Goal: Transaction & Acquisition: Book appointment/travel/reservation

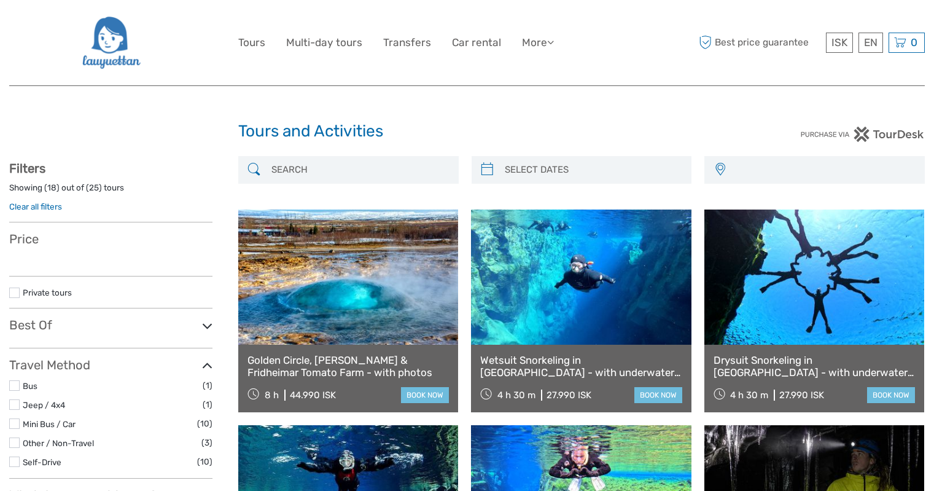
select select
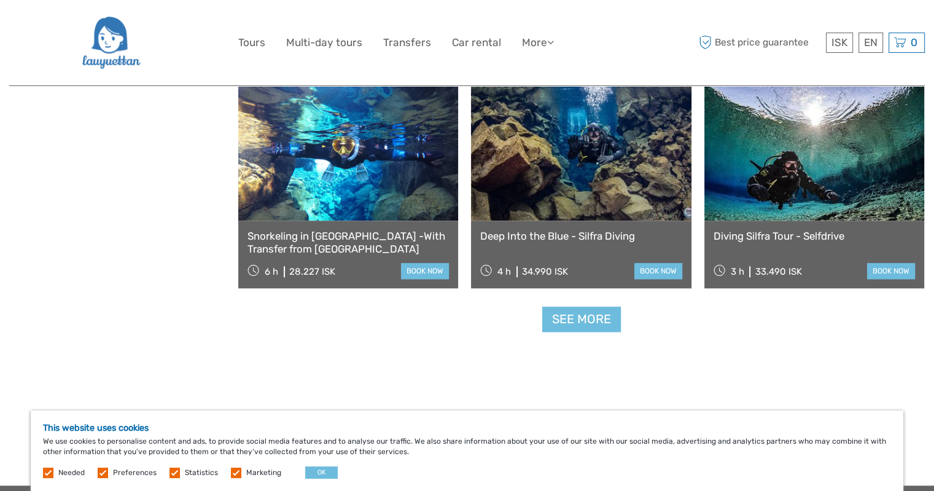
scroll to position [1229, 0]
click at [577, 322] on link "See more" at bounding box center [581, 318] width 79 height 25
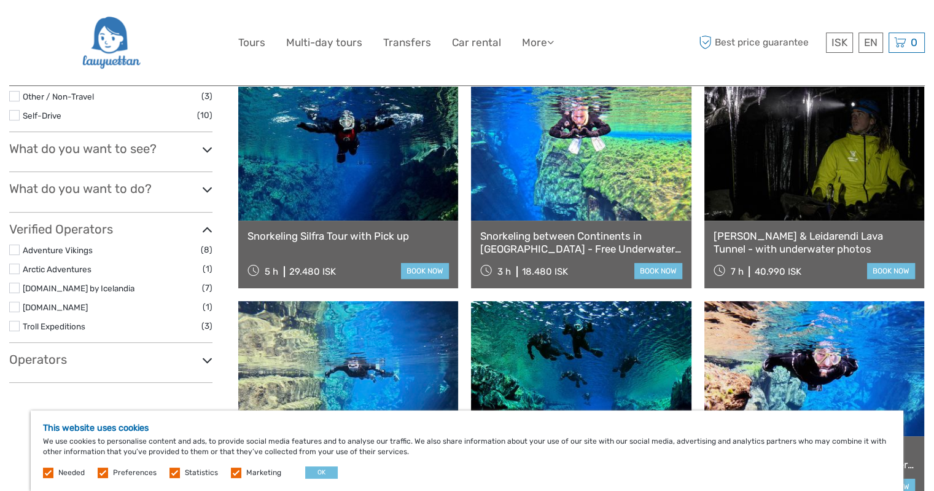
scroll to position [307, 0]
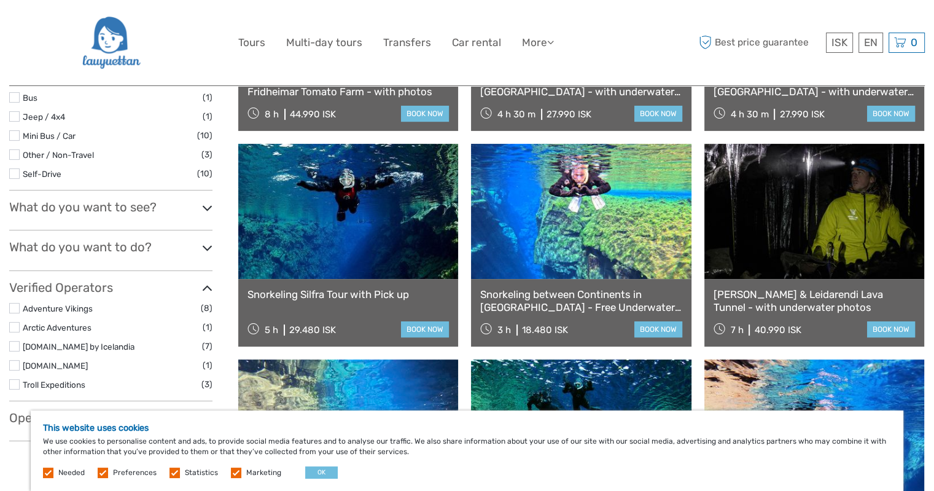
click at [613, 296] on link "Snorkeling between Continents in [GEOGRAPHIC_DATA] - Free Underwater Photos" at bounding box center [580, 300] width 201 height 25
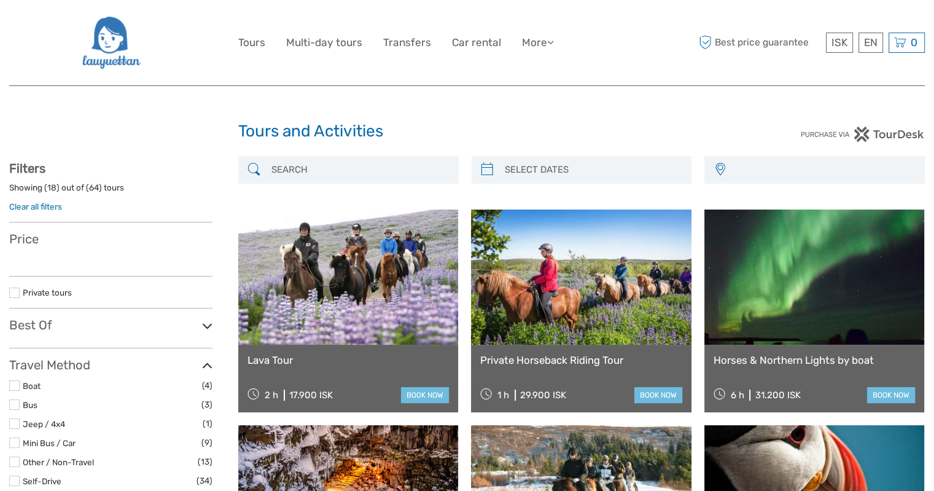
select select
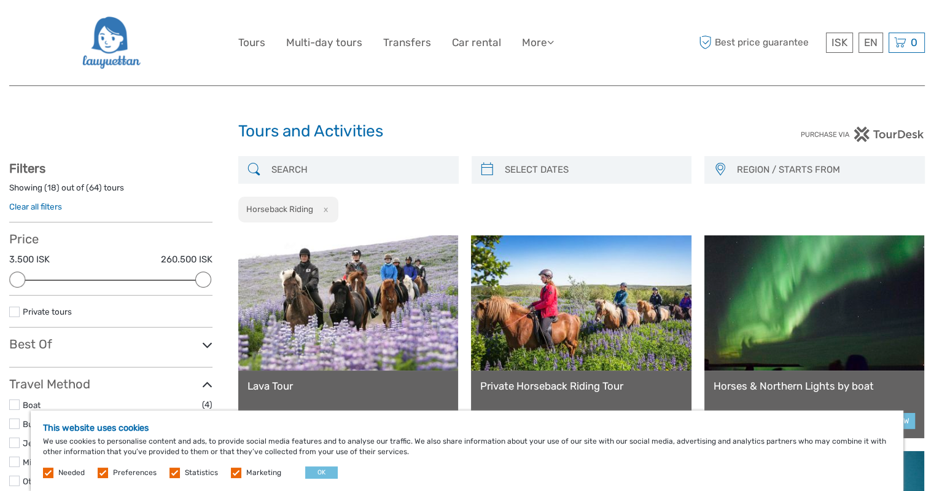
click at [569, 381] on link "Private Horseback Riding Tour" at bounding box center [580, 386] width 201 height 12
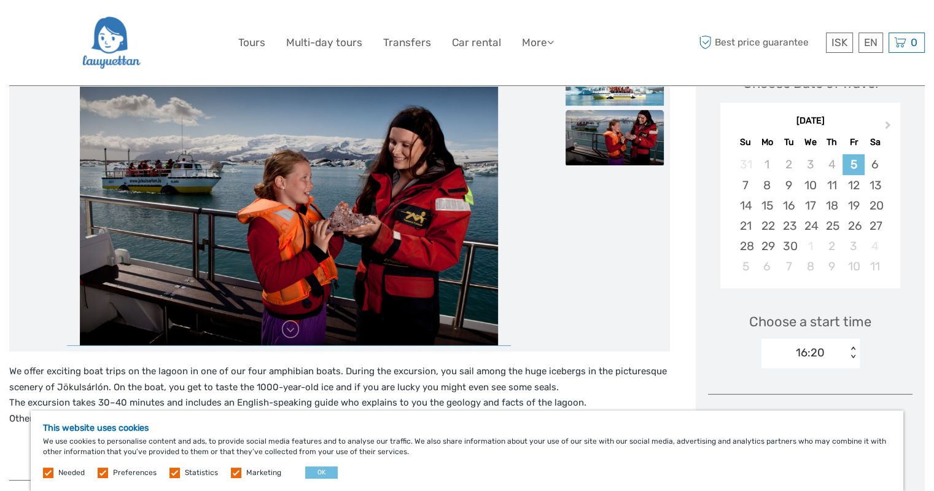
scroll to position [123, 0]
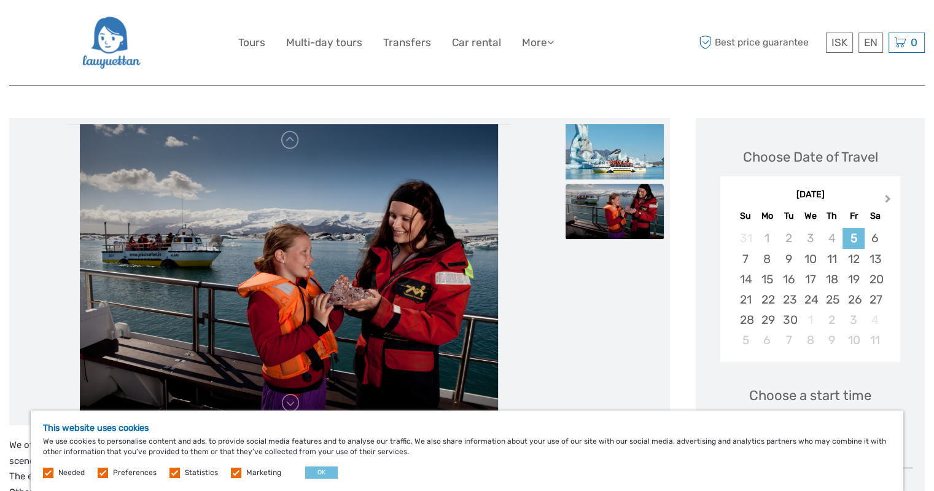
click at [883, 200] on button "Next Month" at bounding box center [890, 202] width 20 height 20
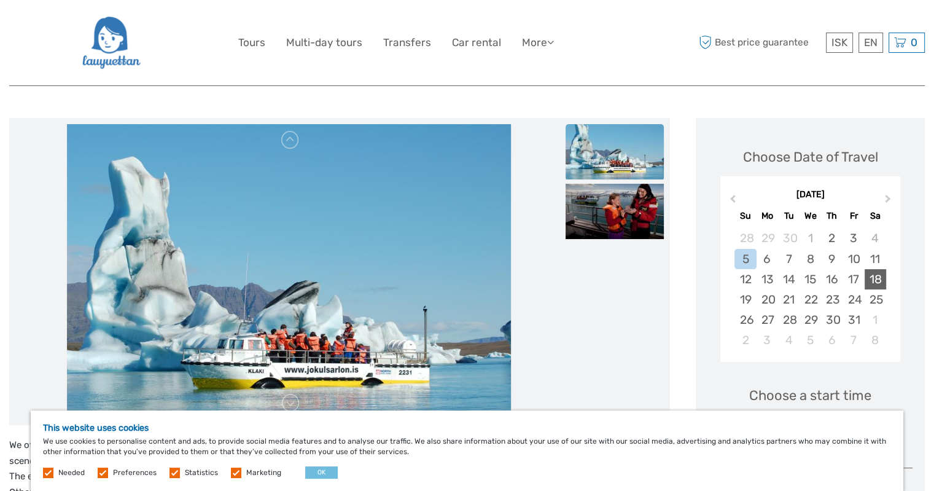
click at [869, 275] on div "18" at bounding box center [876, 279] width 22 height 20
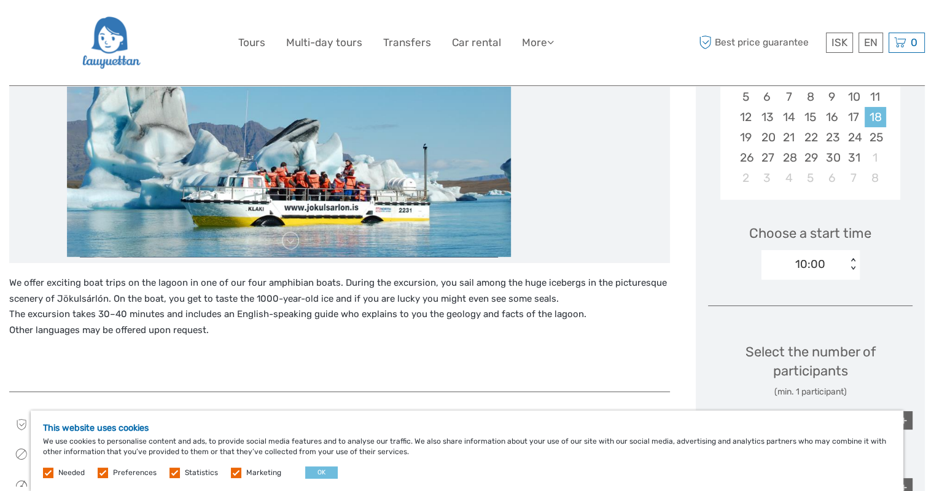
scroll to position [307, 0]
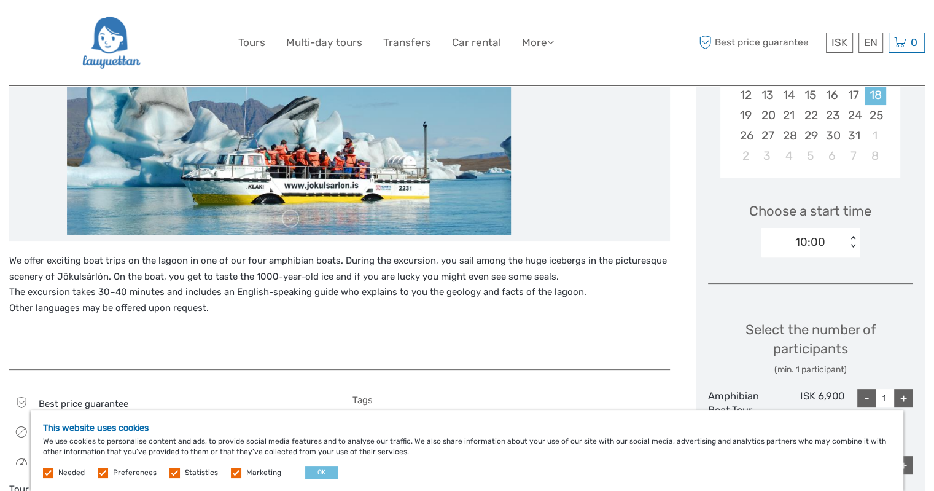
click at [848, 249] on div "10:00 < >" at bounding box center [811, 242] width 98 height 29
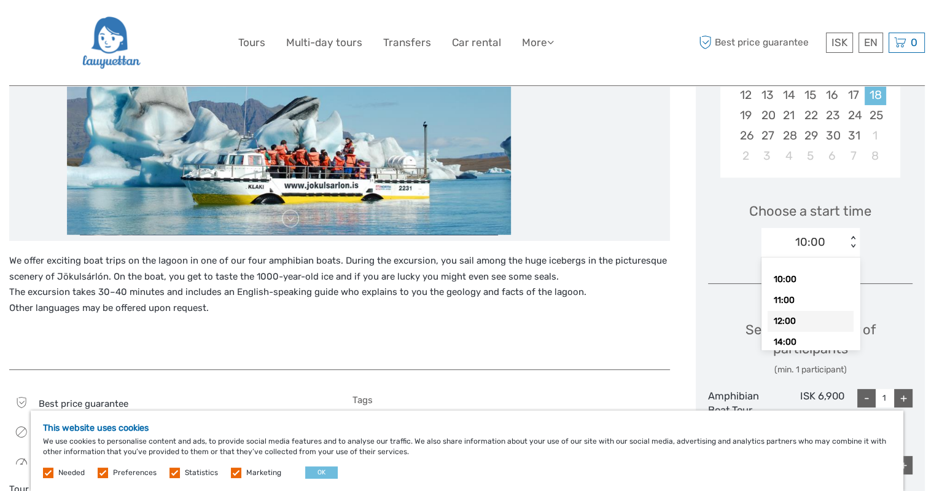
scroll to position [35, 0]
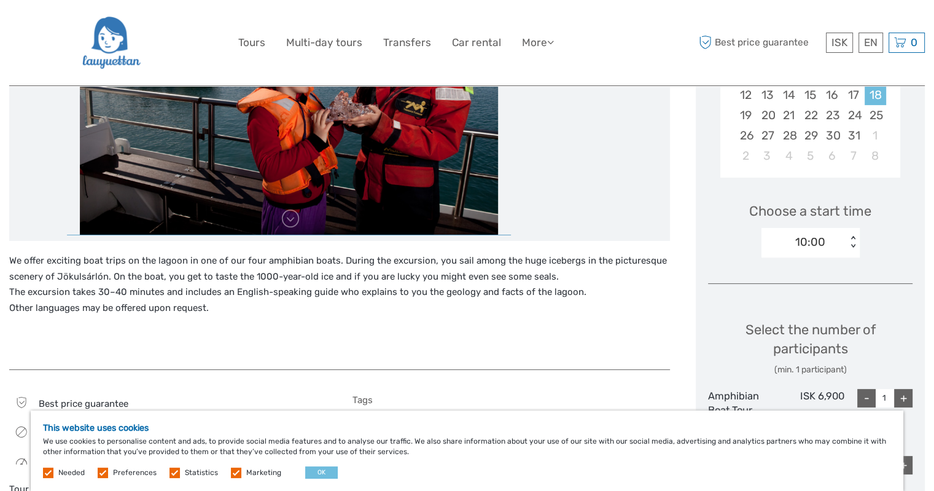
click at [894, 237] on div "Choose a start time 10:00 < >" at bounding box center [810, 224] width 205 height 79
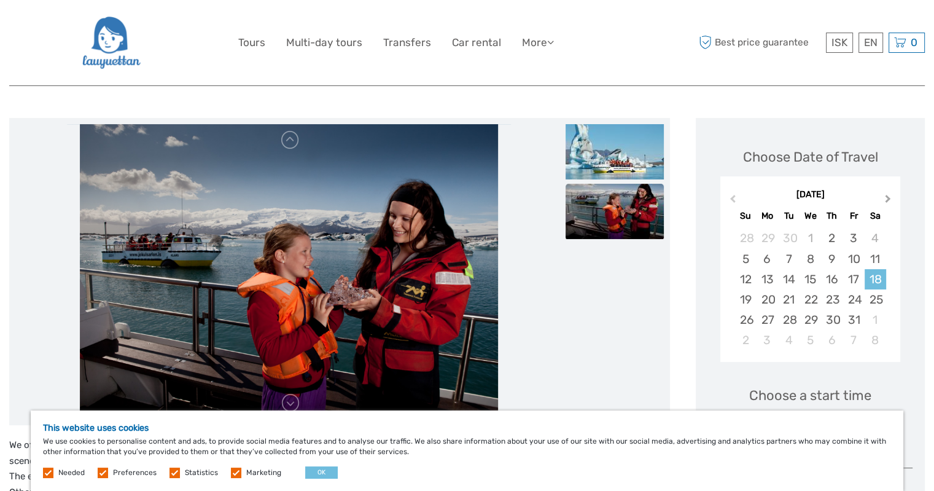
click at [888, 198] on span "Next Month" at bounding box center [888, 201] width 0 height 18
click at [733, 200] on span "Previous Month" at bounding box center [733, 201] width 0 height 18
click at [733, 191] on div "October 2025 Previous Month Next Month October 2025 Su Mo Tu We Th Fr Sa 28 29 …" at bounding box center [811, 269] width 180 height 186
click at [733, 194] on button "Previous Month" at bounding box center [732, 202] width 20 height 20
click at [888, 201] on span "Next Month" at bounding box center [888, 201] width 0 height 18
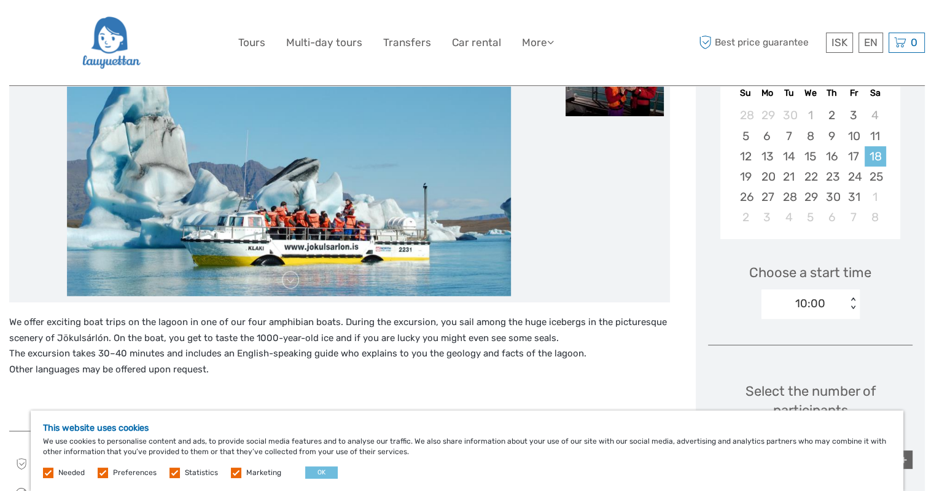
scroll to position [184, 0]
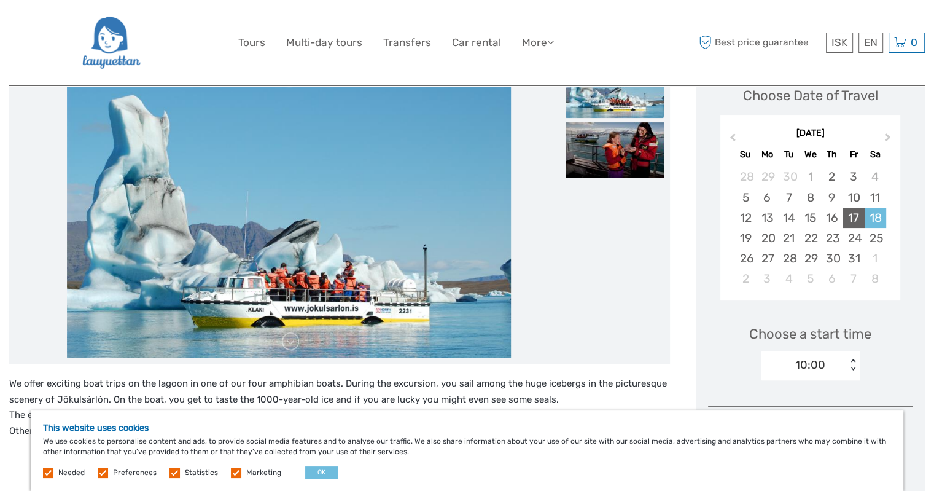
click at [855, 216] on div "17" at bounding box center [854, 218] width 22 height 20
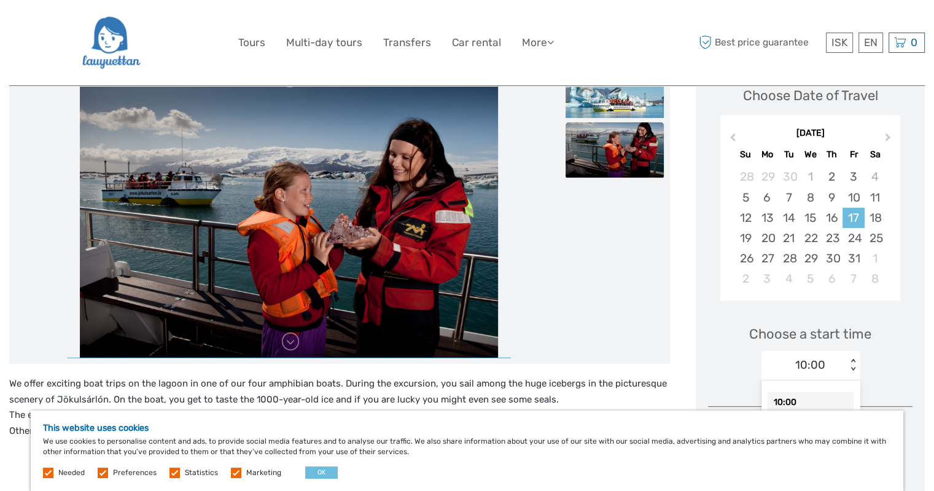
click at [850, 370] on div "< >" at bounding box center [853, 365] width 10 height 13
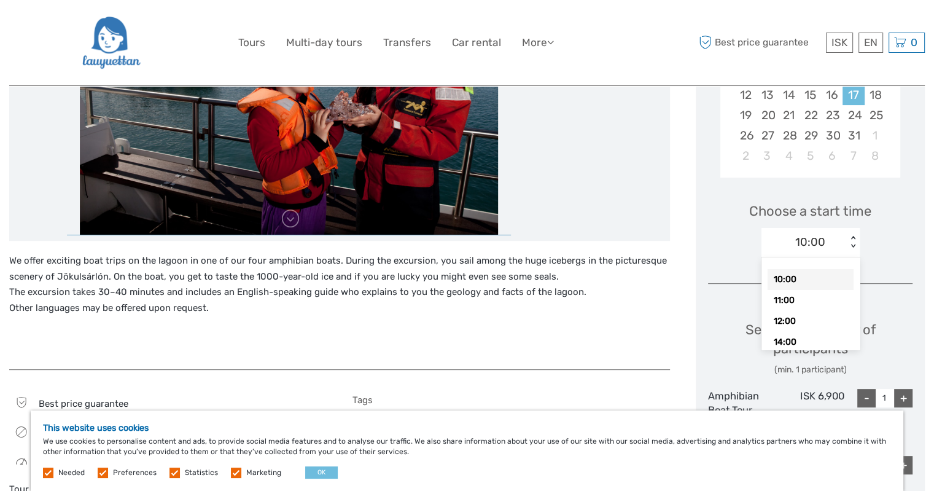
scroll to position [35, 0]
click at [794, 325] on div "16:00" at bounding box center [811, 328] width 86 height 21
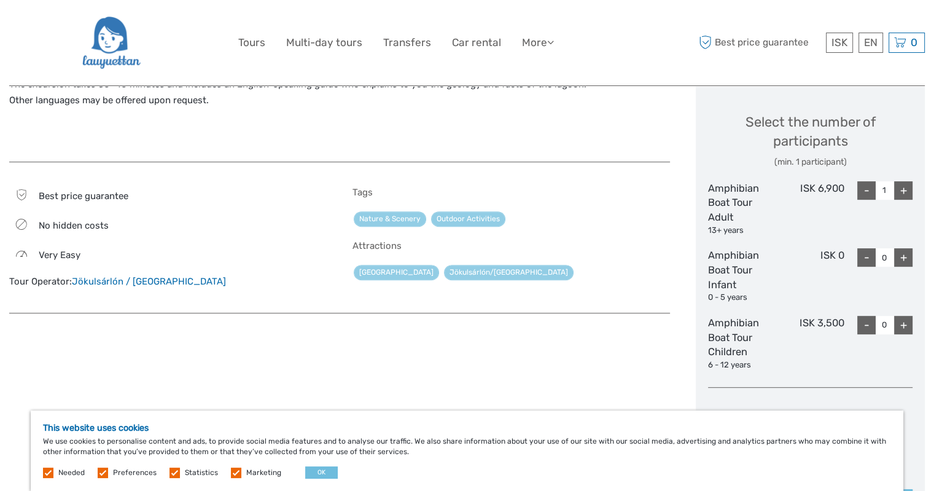
scroll to position [541, 0]
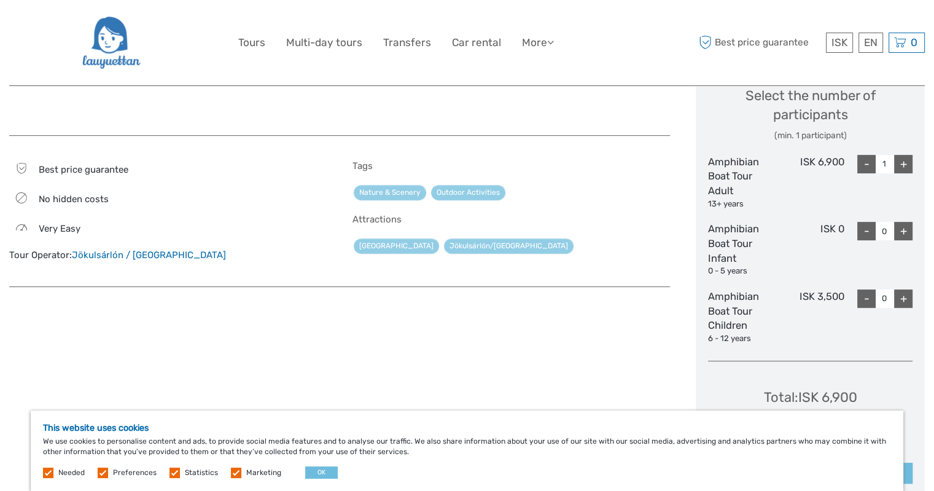
click at [906, 166] on div "+" at bounding box center [903, 164] width 18 height 18
type input "2"
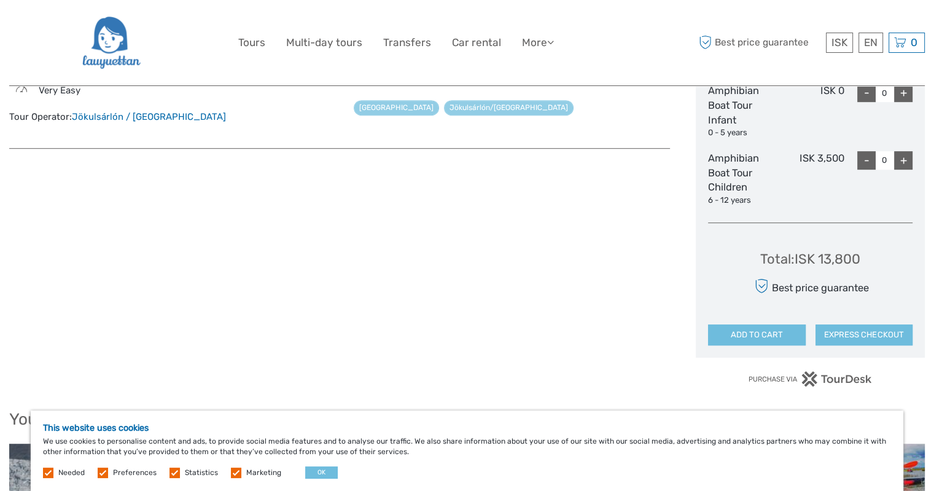
scroll to position [683, 0]
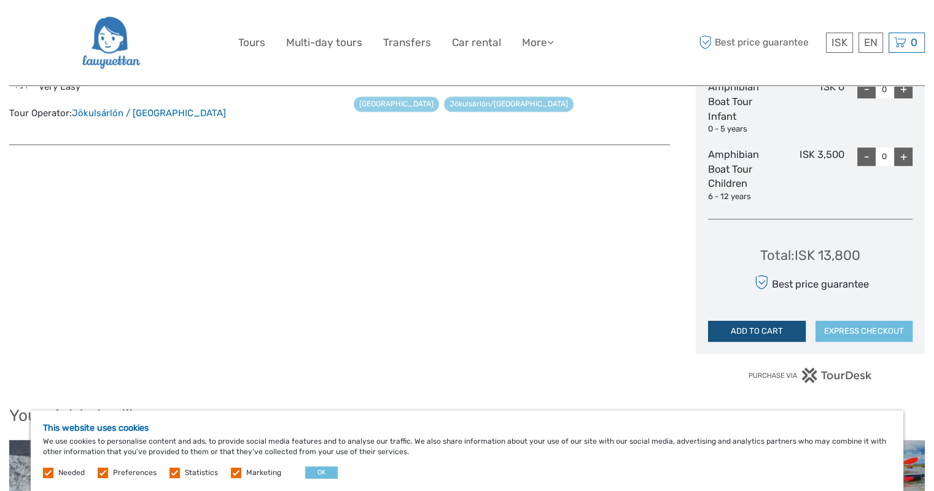
click at [772, 331] on button "ADD TO CART" at bounding box center [756, 331] width 97 height 21
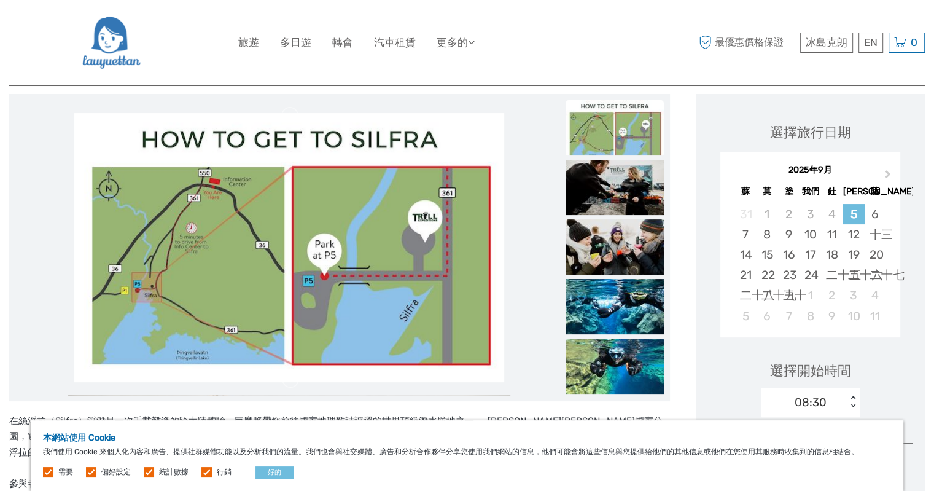
scroll to position [147, 0]
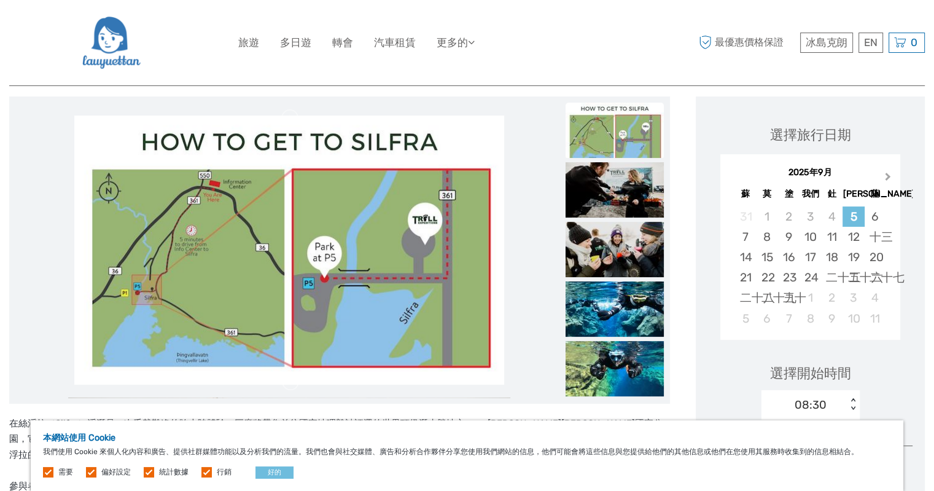
click at [883, 178] on button "下個月" at bounding box center [890, 180] width 20 height 20
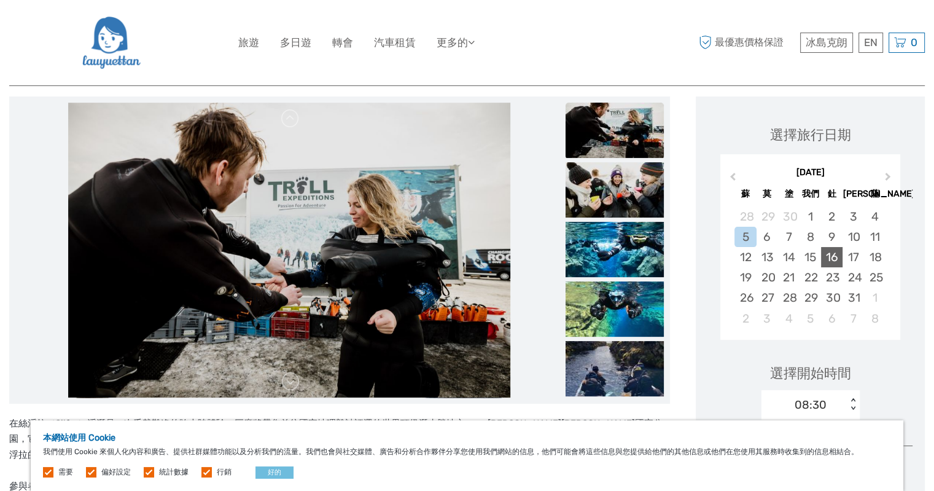
click at [831, 257] on div "16" at bounding box center [832, 257] width 22 height 20
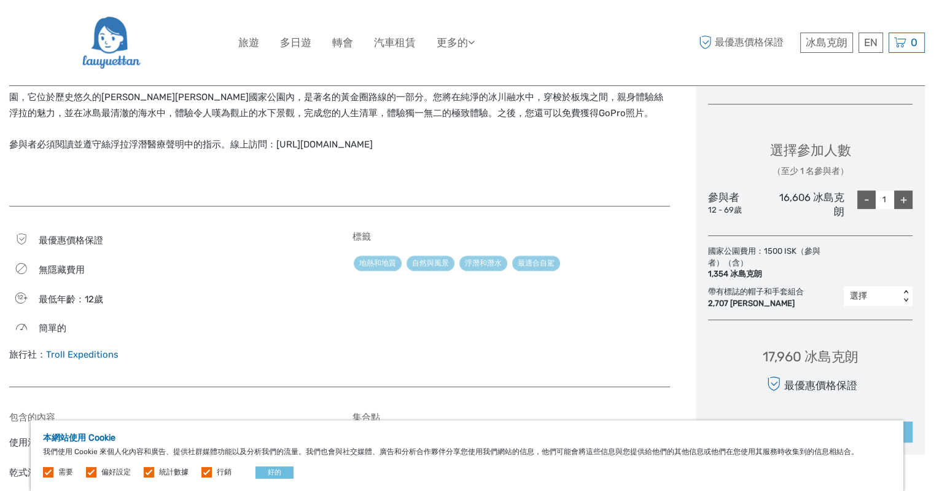
scroll to position [516, 0]
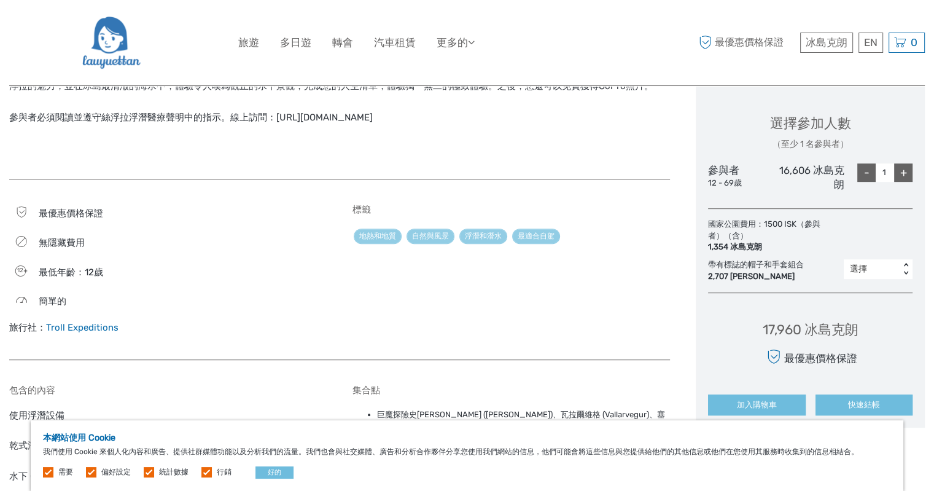
click at [865, 266] on font "選擇" at bounding box center [858, 269] width 17 height 10
click at [866, 318] on div "1" at bounding box center [878, 321] width 57 height 21
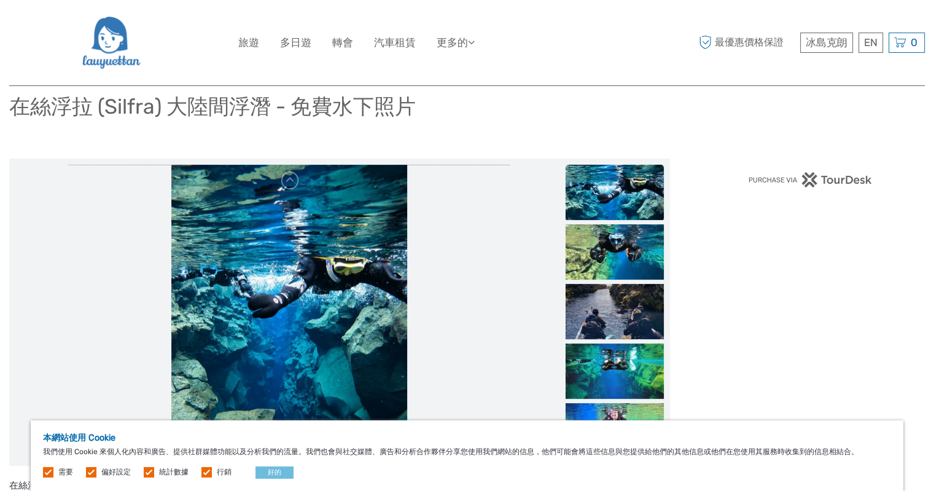
scroll to position [0, 0]
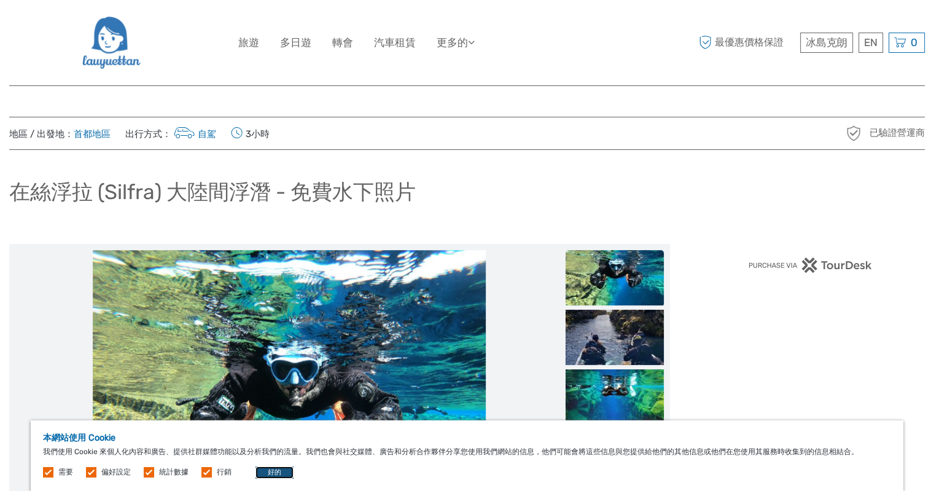
click at [280, 471] on button "好的" at bounding box center [275, 472] width 38 height 12
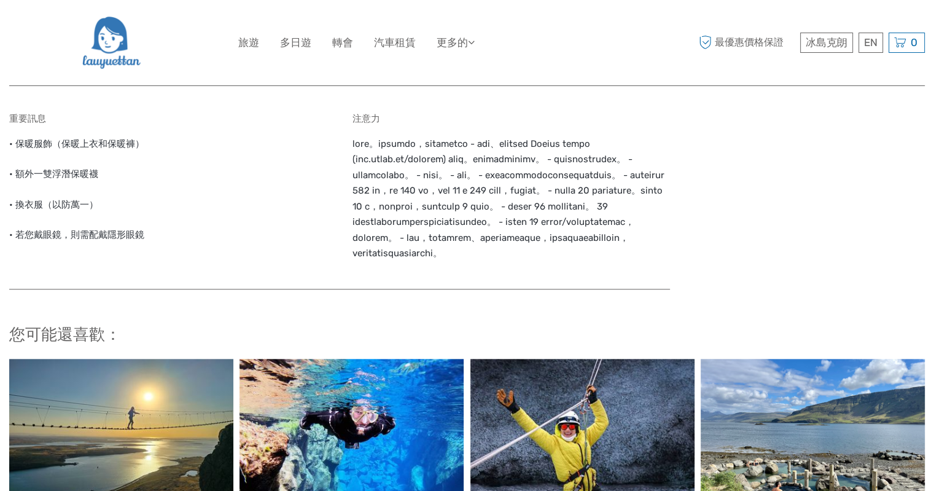
scroll to position [986, 0]
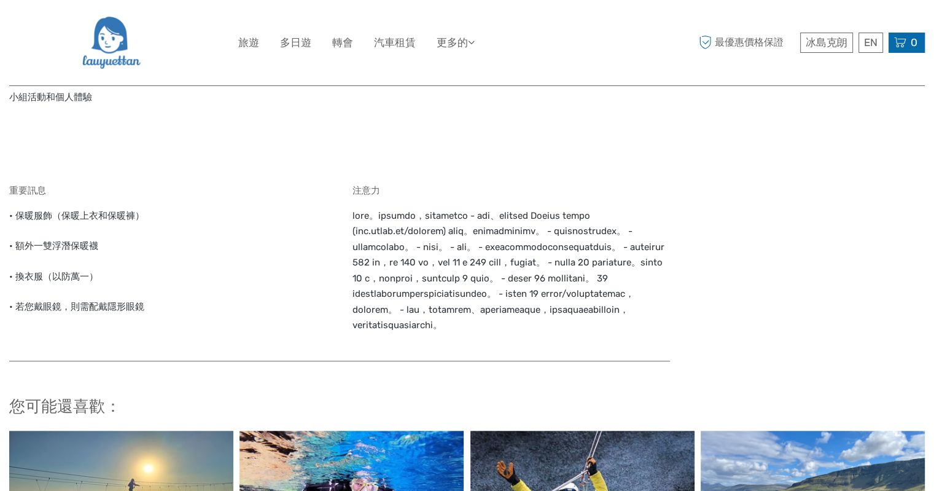
click at [916, 41] on font "0" at bounding box center [914, 42] width 7 height 12
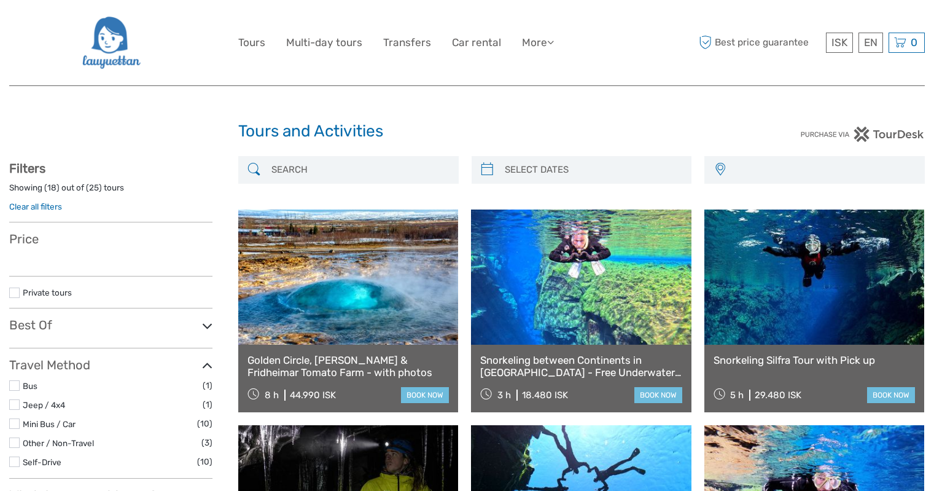
select select
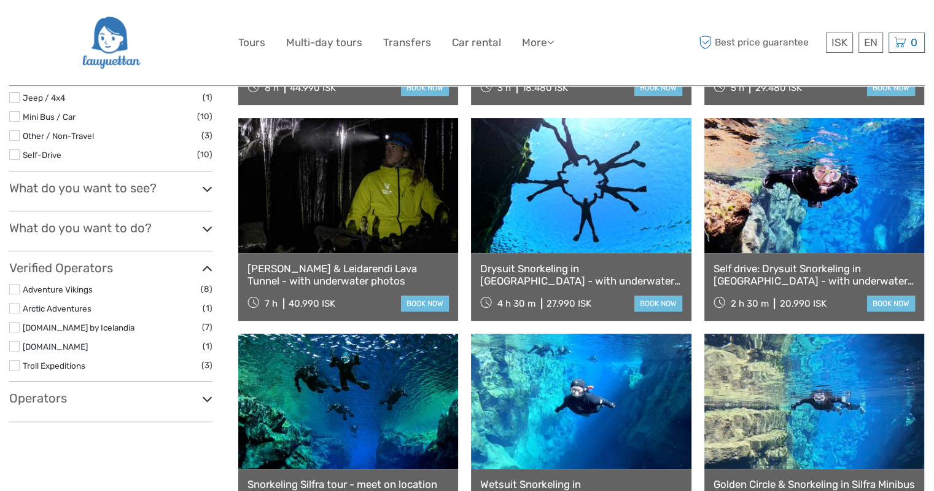
select select
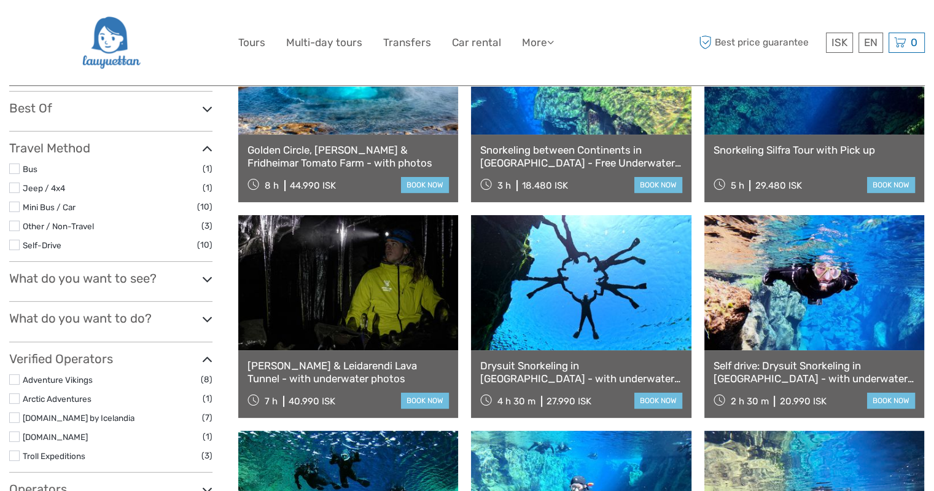
scroll to position [307, 0]
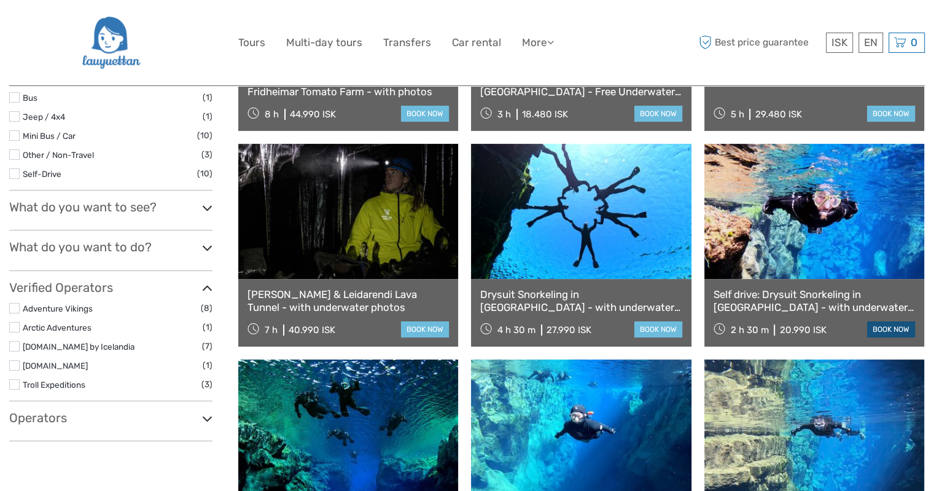
click at [877, 331] on link "book now" at bounding box center [891, 329] width 48 height 16
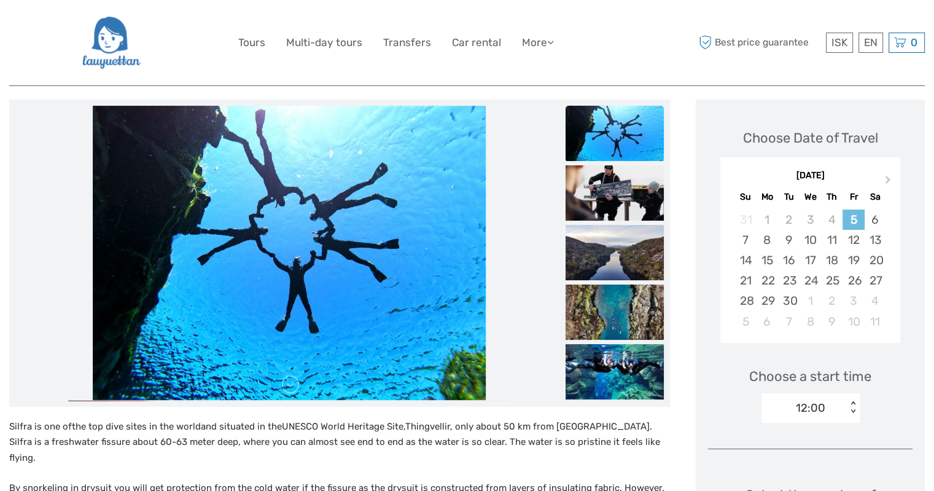
scroll to position [123, 0]
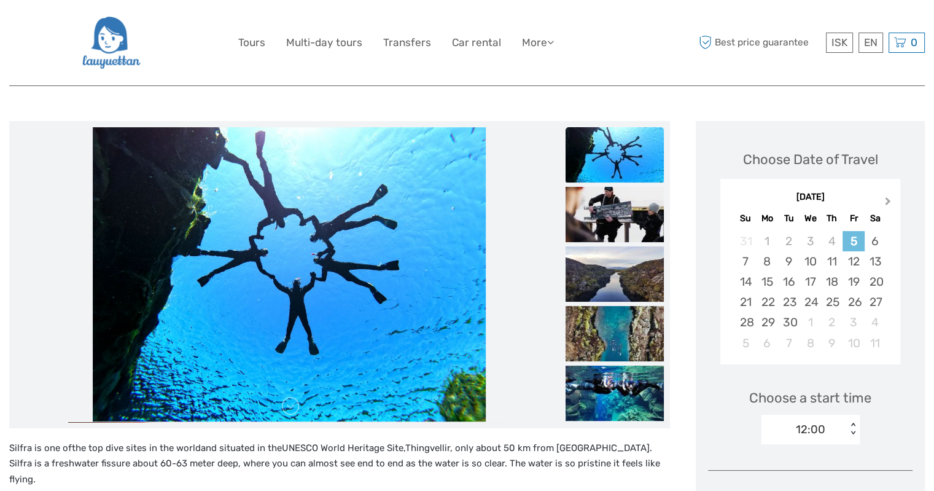
click at [880, 199] on button "Next Month" at bounding box center [890, 204] width 20 height 20
click at [826, 278] on div "16" at bounding box center [832, 282] width 22 height 20
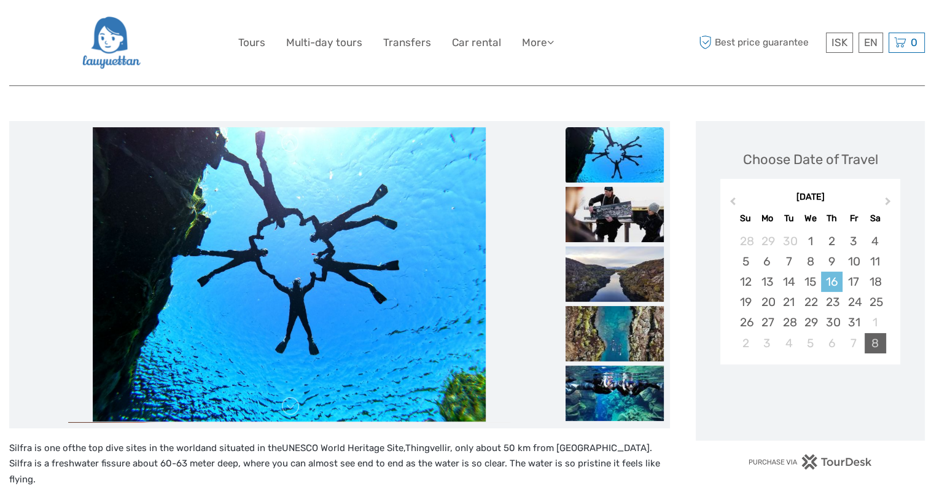
scroll to position [307, 0]
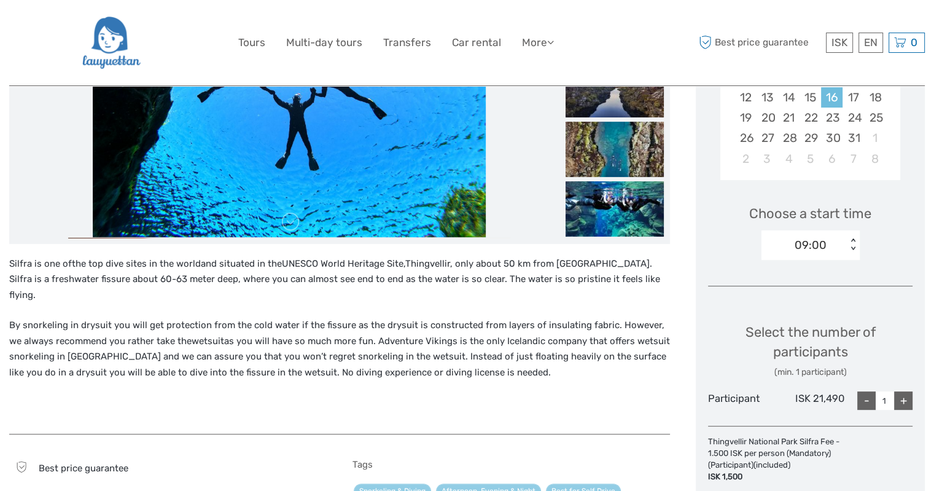
click at [847, 250] on div "09:00 < >" at bounding box center [811, 244] width 98 height 29
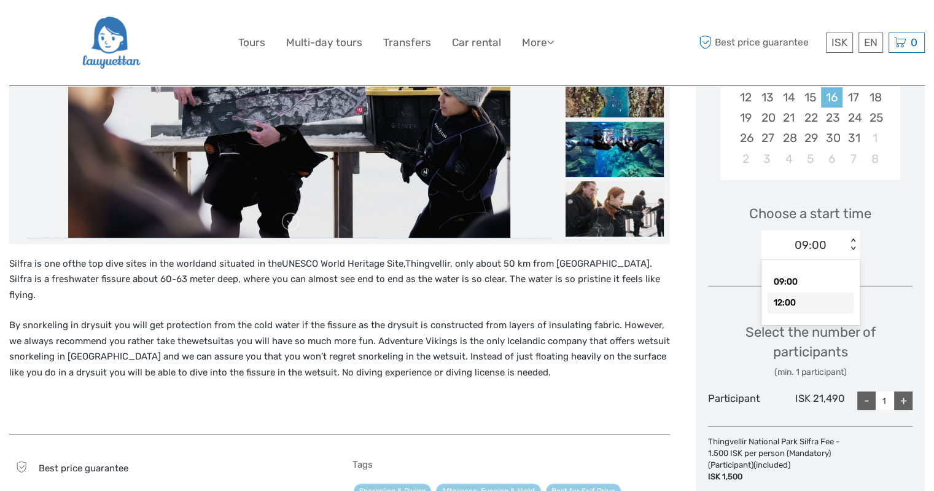
click at [807, 299] on div "12:00" at bounding box center [811, 302] width 86 height 21
click at [853, 237] on div "12:00 < >" at bounding box center [811, 244] width 98 height 29
click at [812, 279] on div "09:00" at bounding box center [811, 282] width 86 height 21
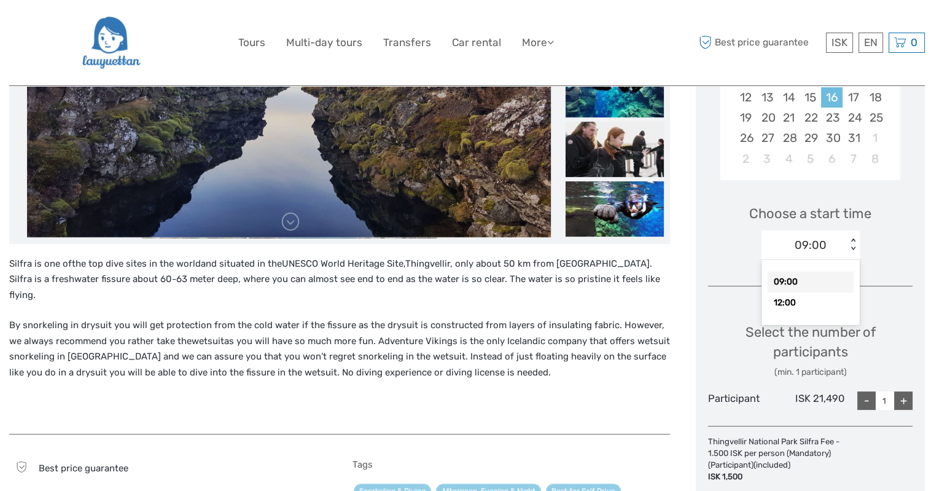
click at [847, 248] on div "09:00" at bounding box center [804, 245] width 85 height 18
click at [796, 302] on div "12:00" at bounding box center [811, 302] width 86 height 21
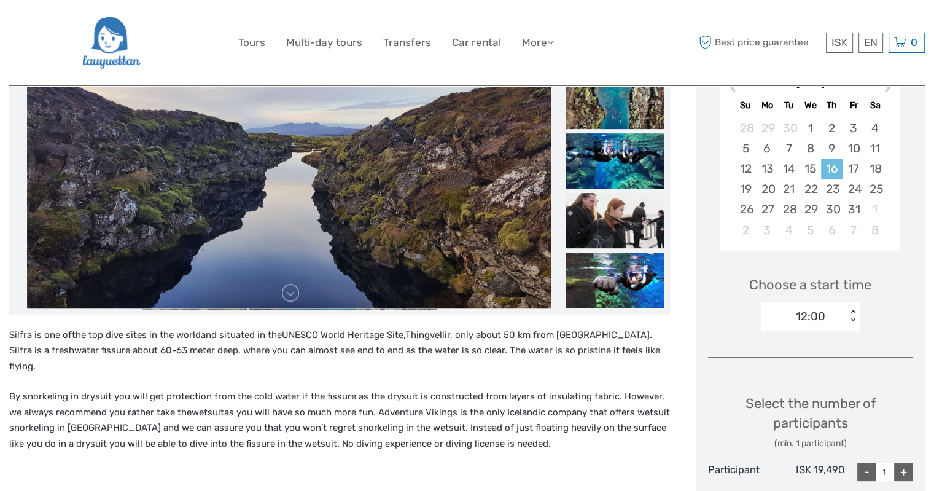
scroll to position [184, 0]
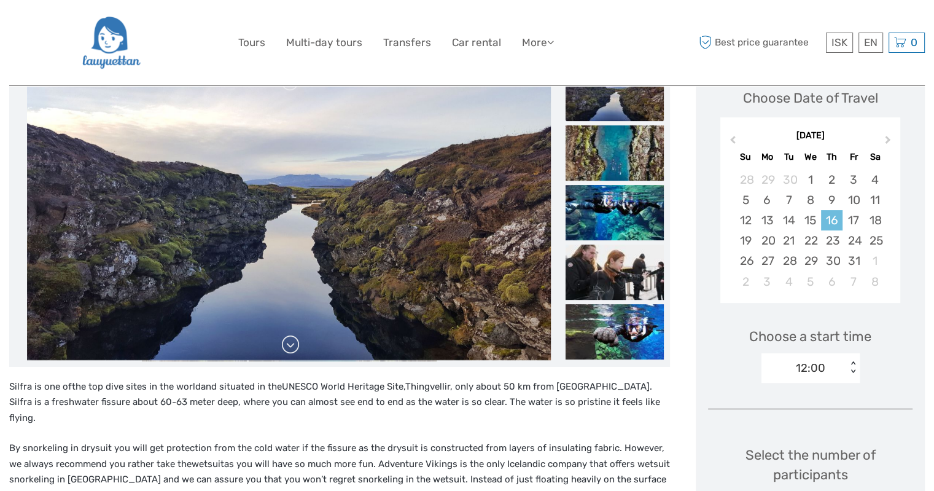
click at [295, 343] on link at bounding box center [291, 345] width 20 height 20
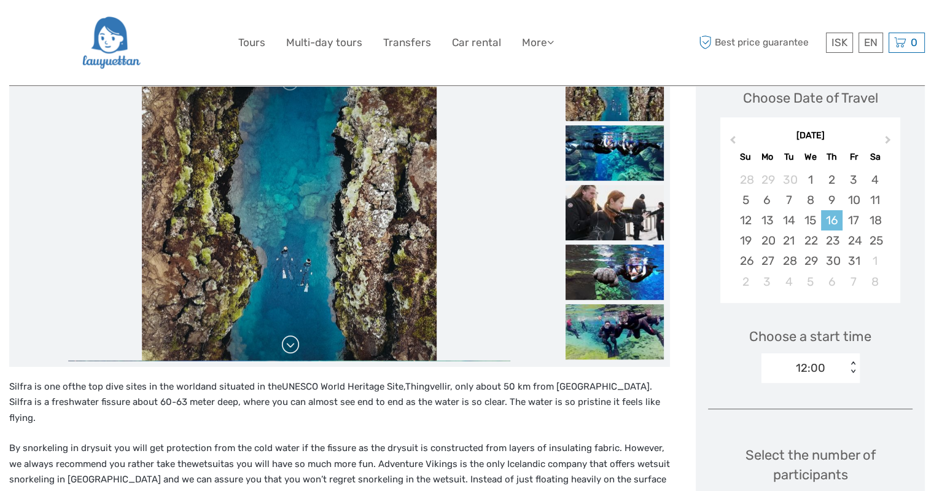
click at [295, 343] on link at bounding box center [291, 345] width 20 height 20
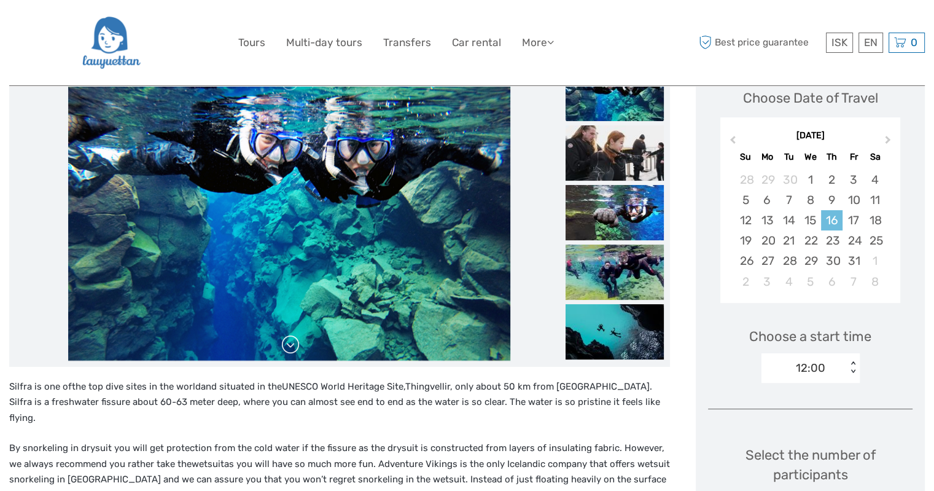
click at [296, 343] on link at bounding box center [291, 345] width 20 height 20
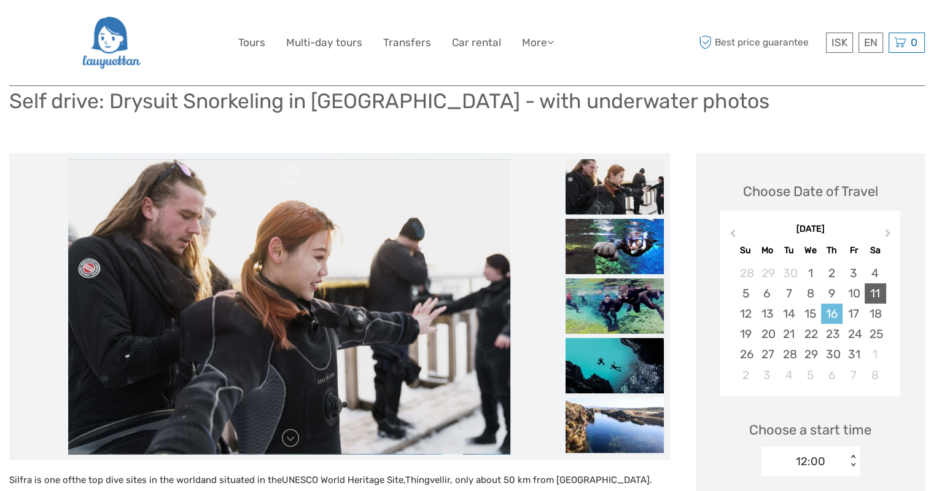
scroll to position [0, 0]
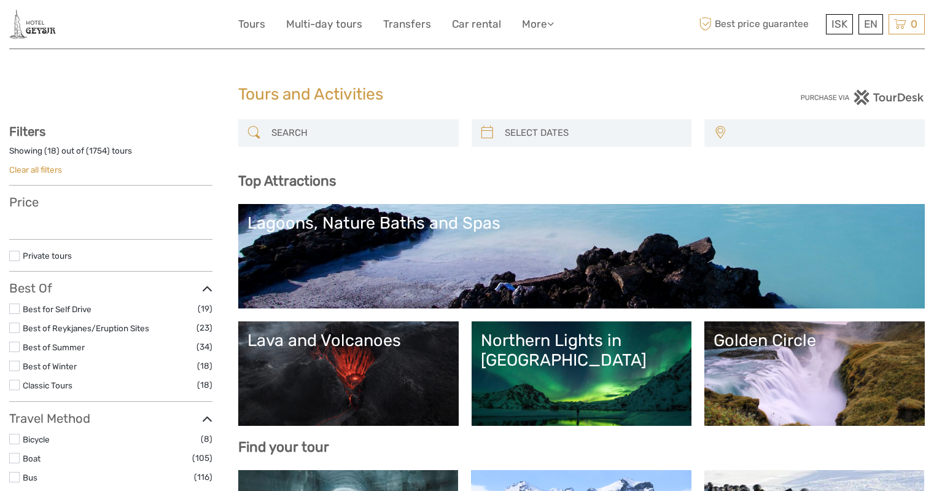
select select
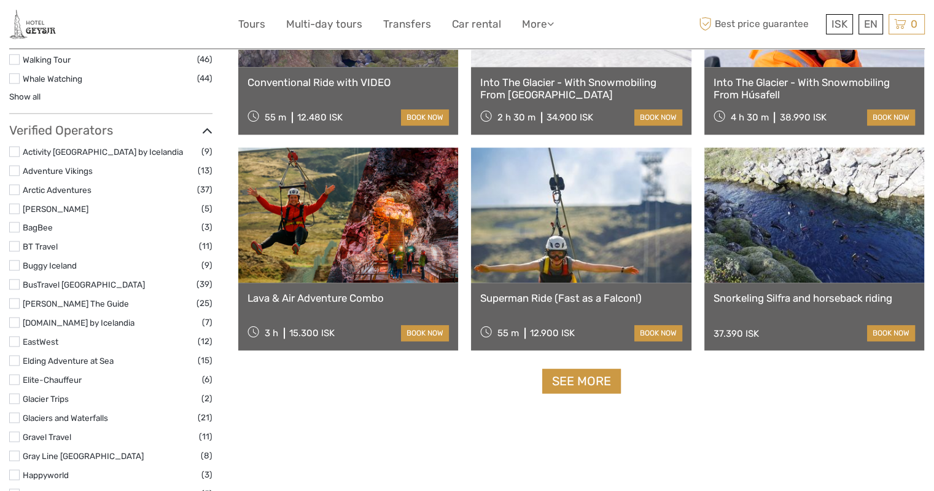
scroll to position [1413, 0]
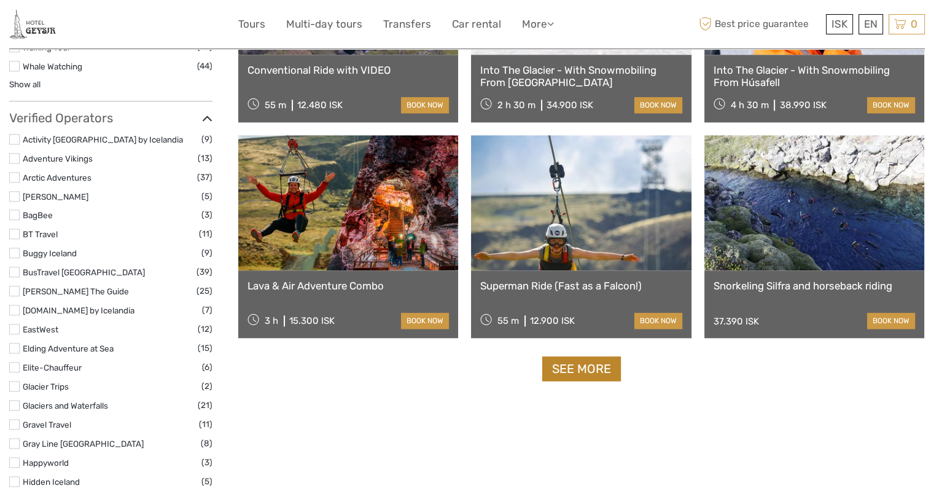
click at [585, 369] on link "See more" at bounding box center [581, 368] width 79 height 25
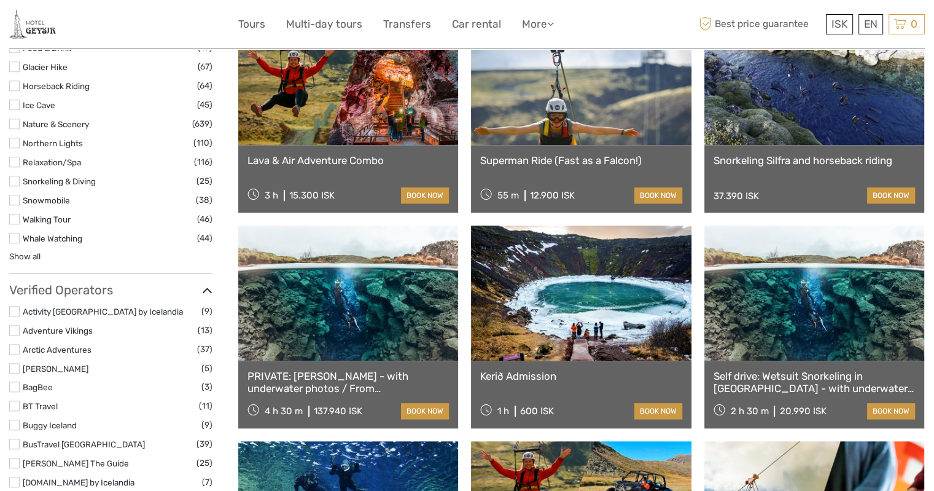
scroll to position [1229, 0]
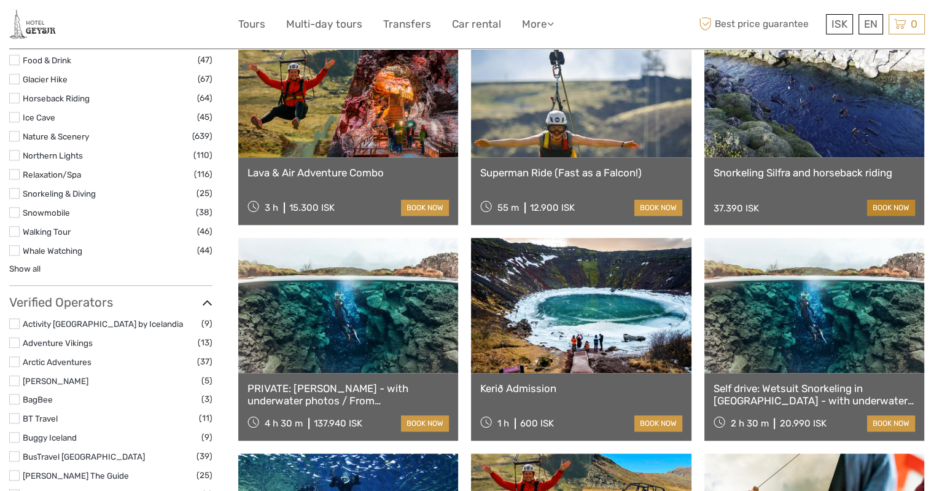
click at [892, 206] on link "book now" at bounding box center [891, 208] width 48 height 16
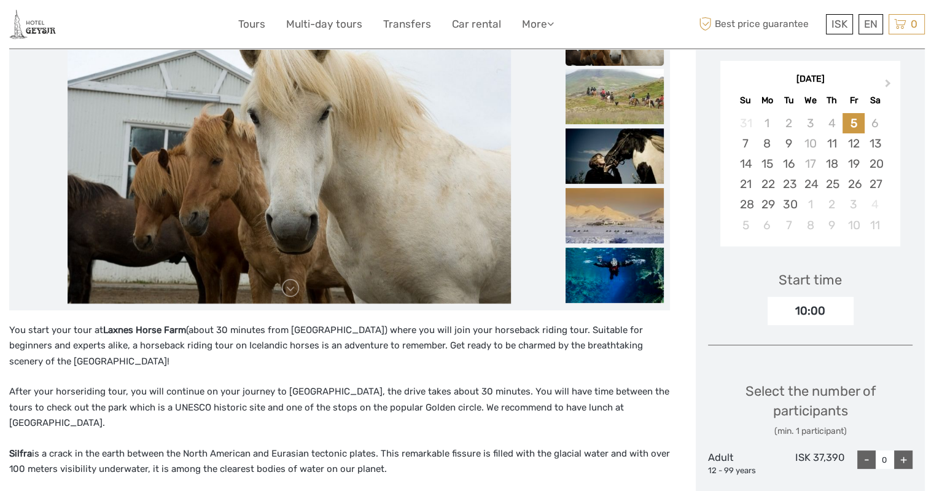
scroll to position [184, 0]
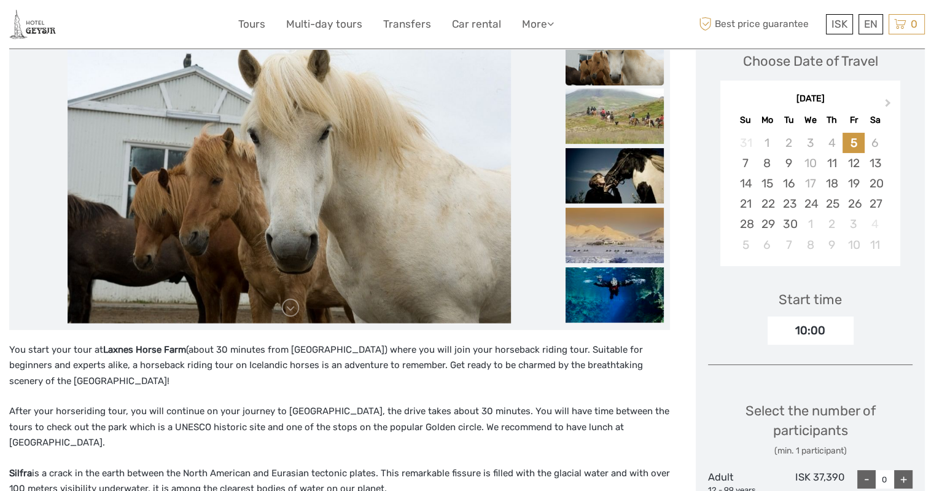
click at [783, 336] on div "10:00" at bounding box center [811, 330] width 86 height 28
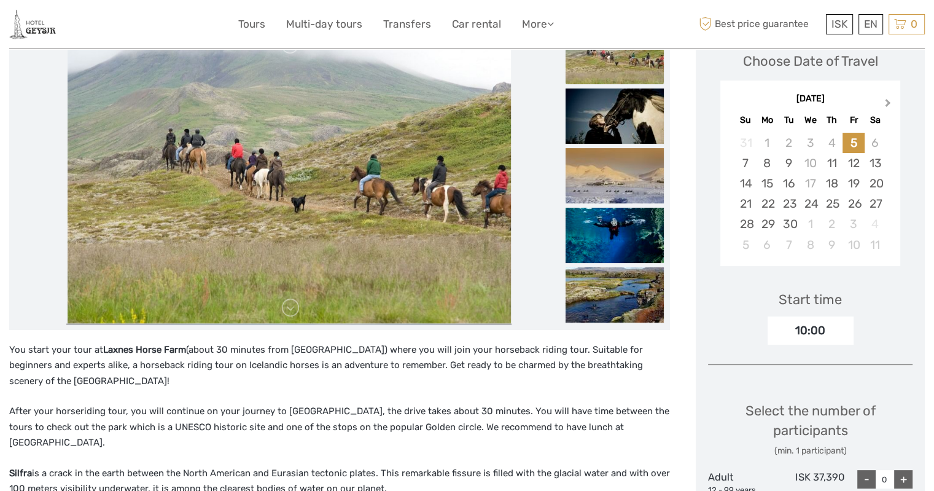
click at [890, 106] on button "Next Month" at bounding box center [890, 106] width 20 height 20
click at [838, 184] on div "16" at bounding box center [832, 183] width 22 height 20
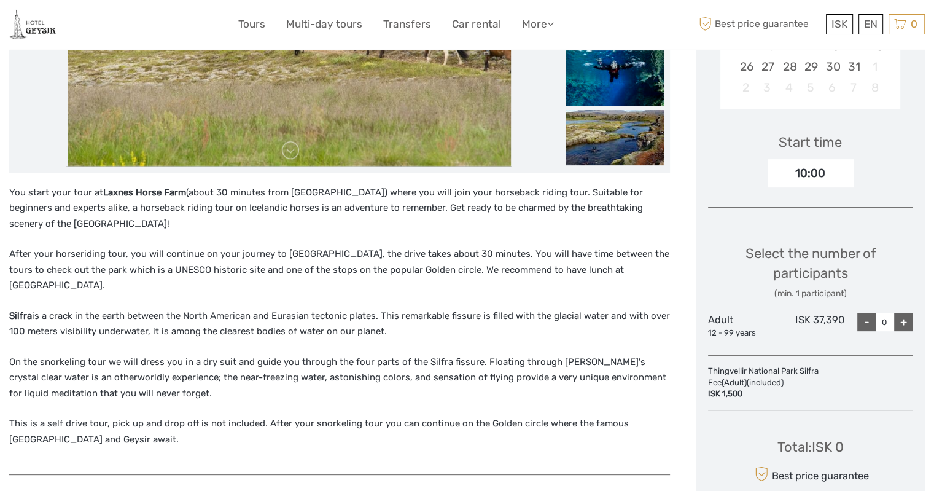
scroll to position [369, 0]
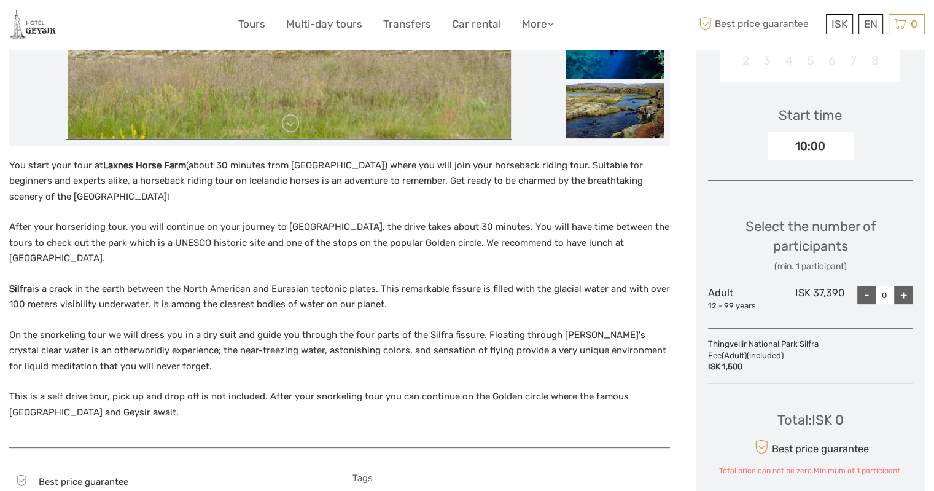
click at [820, 149] on div "10:00" at bounding box center [811, 146] width 86 height 28
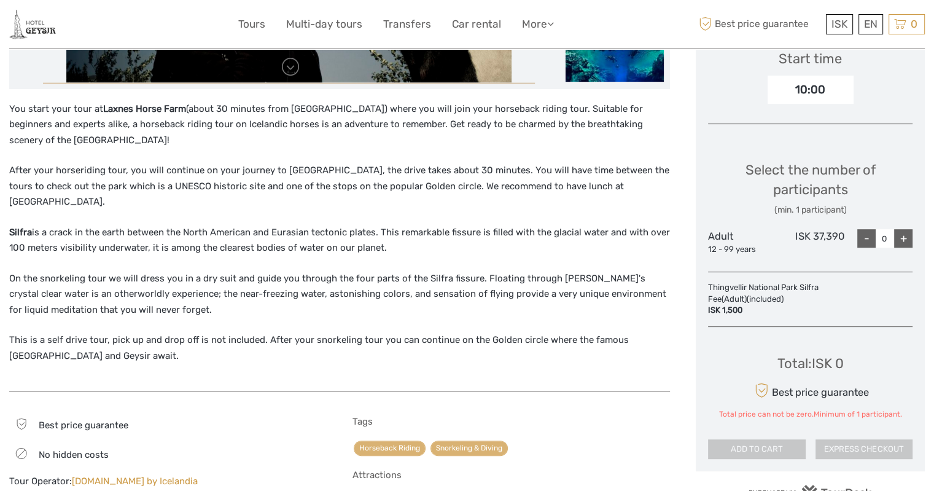
scroll to position [491, 0]
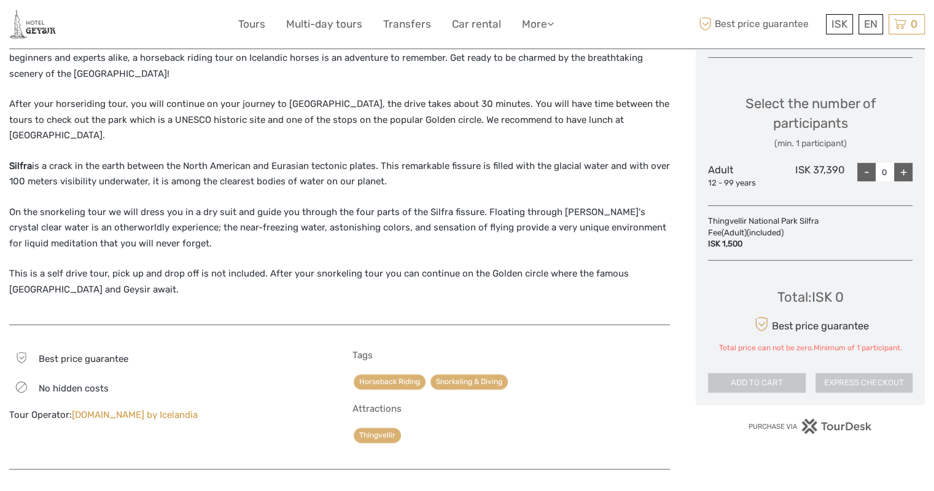
click at [906, 170] on div "+" at bounding box center [903, 172] width 18 height 18
type input "1"
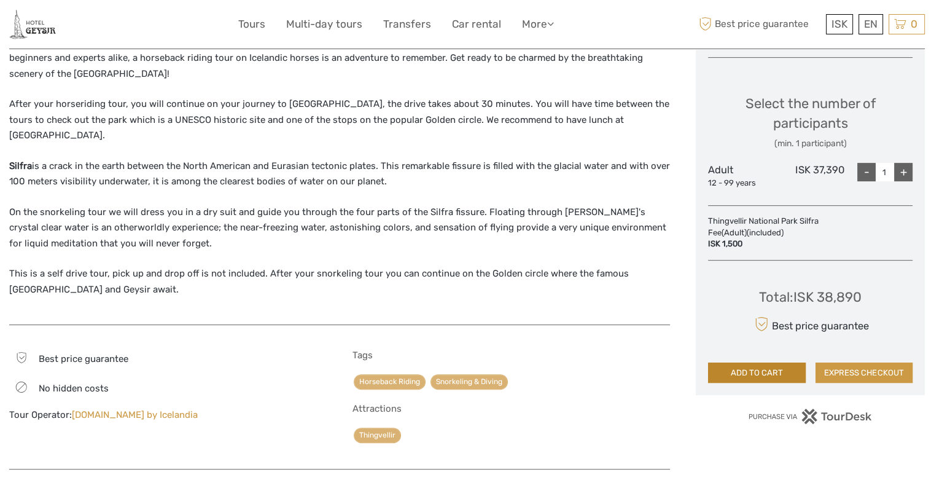
click at [781, 369] on button "ADD TO CART" at bounding box center [756, 372] width 97 height 21
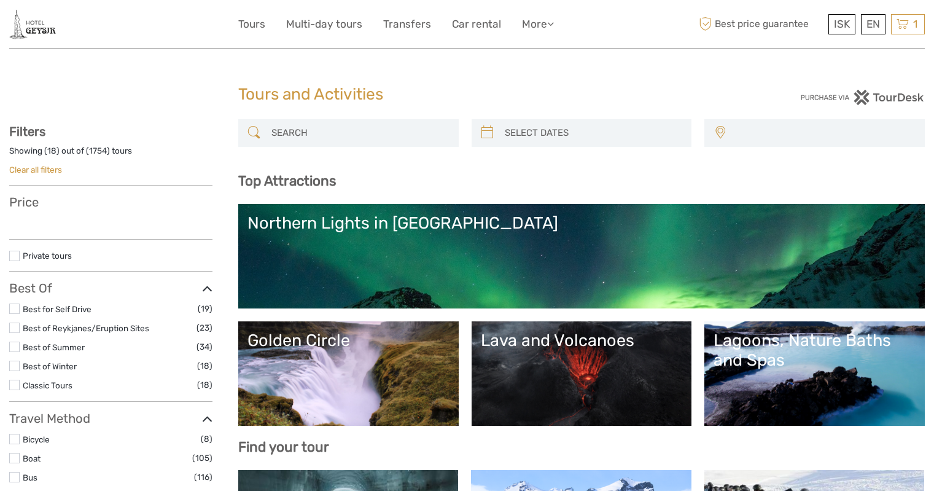
select select
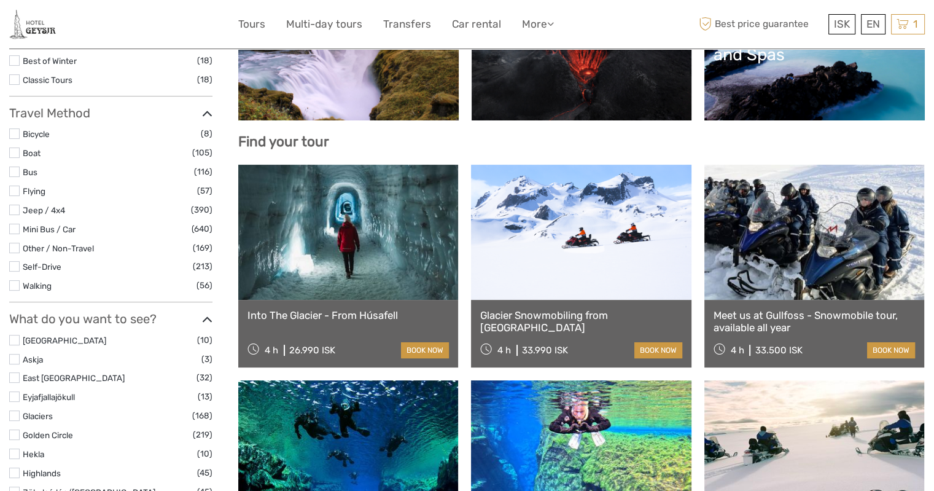
select select
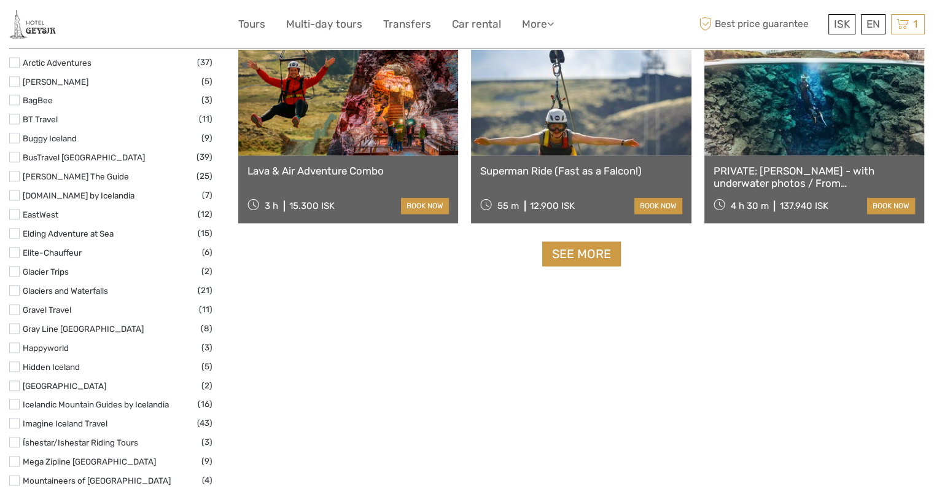
scroll to position [1432, 0]
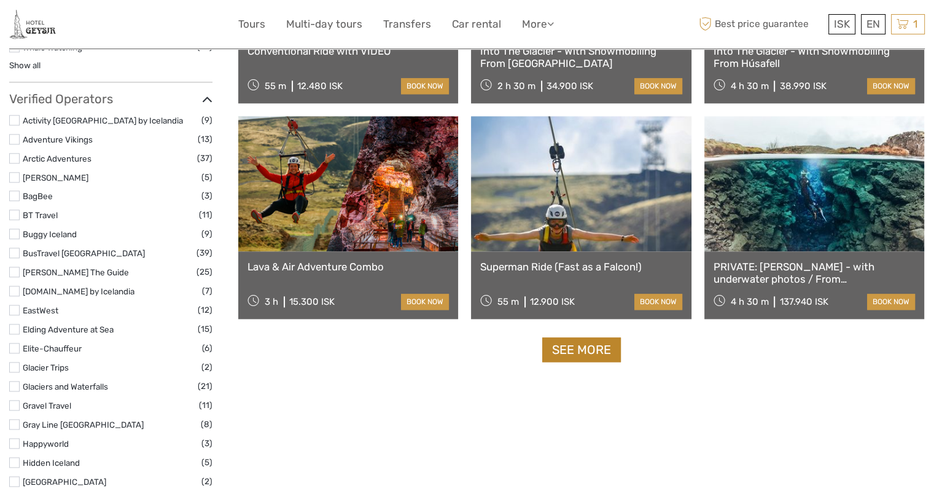
click at [601, 351] on link "See more" at bounding box center [581, 349] width 79 height 25
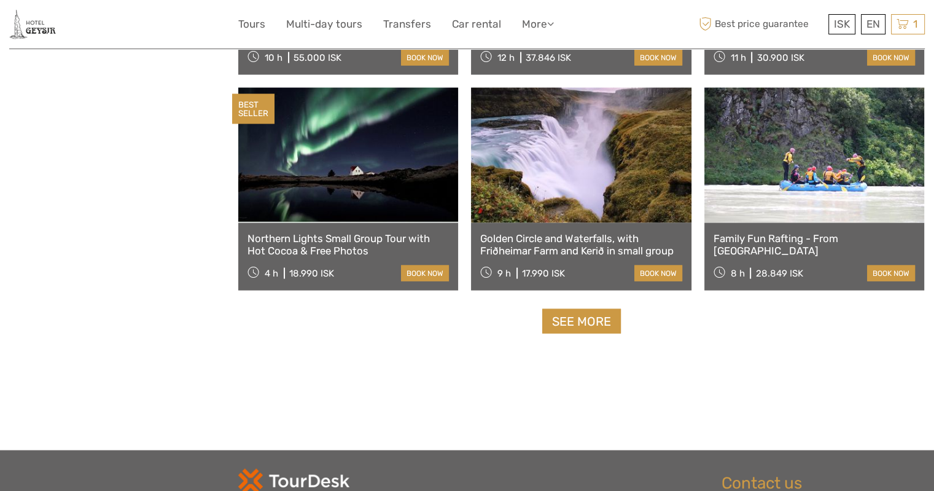
scroll to position [2599, 0]
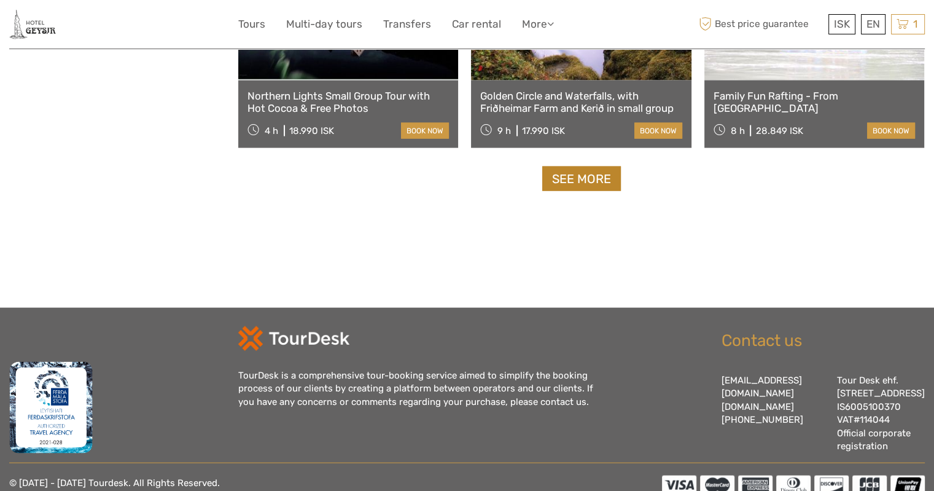
click at [596, 184] on link "See more" at bounding box center [581, 178] width 79 height 25
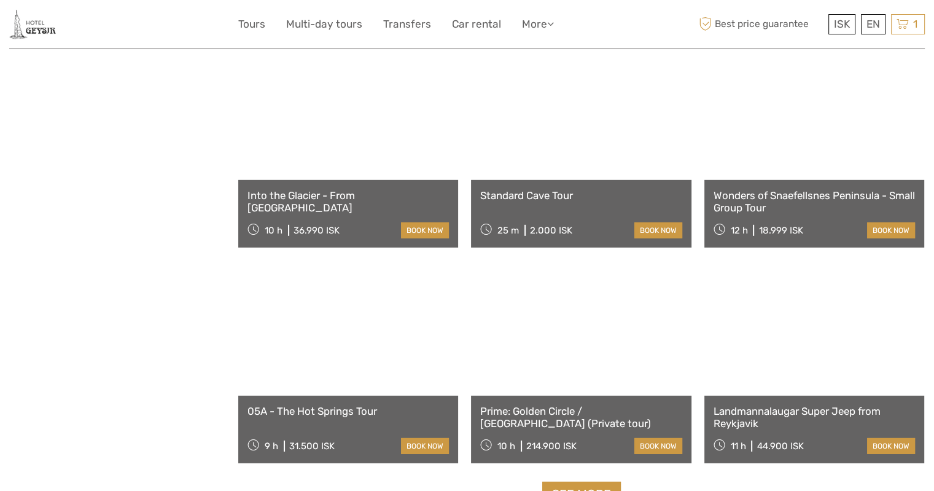
scroll to position [3644, 0]
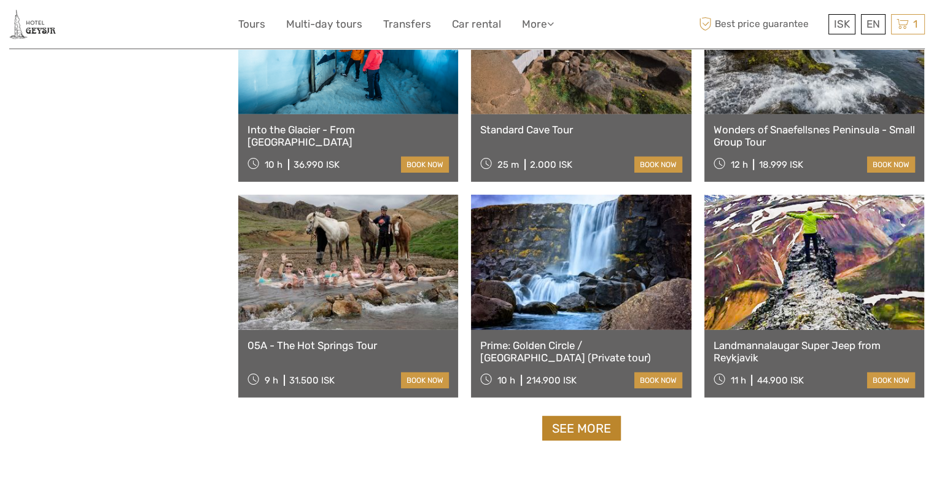
click at [576, 431] on link "See more" at bounding box center [581, 428] width 79 height 25
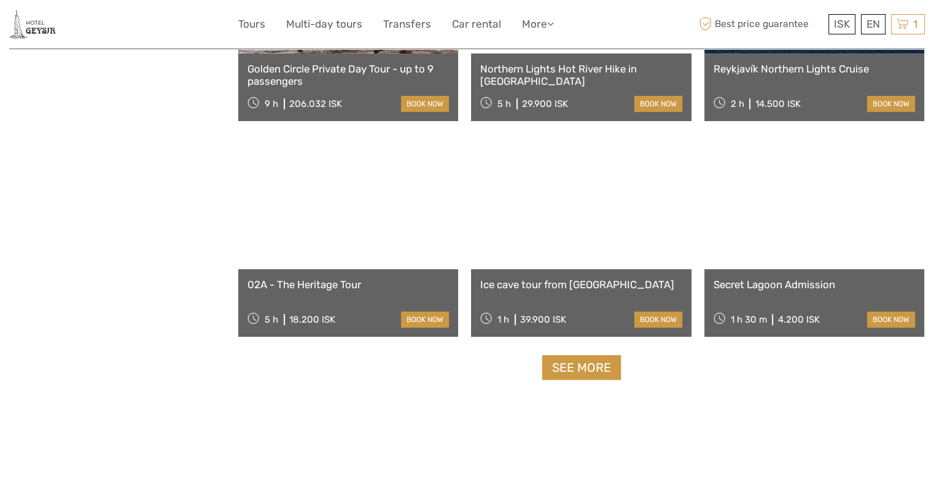
scroll to position [5057, 0]
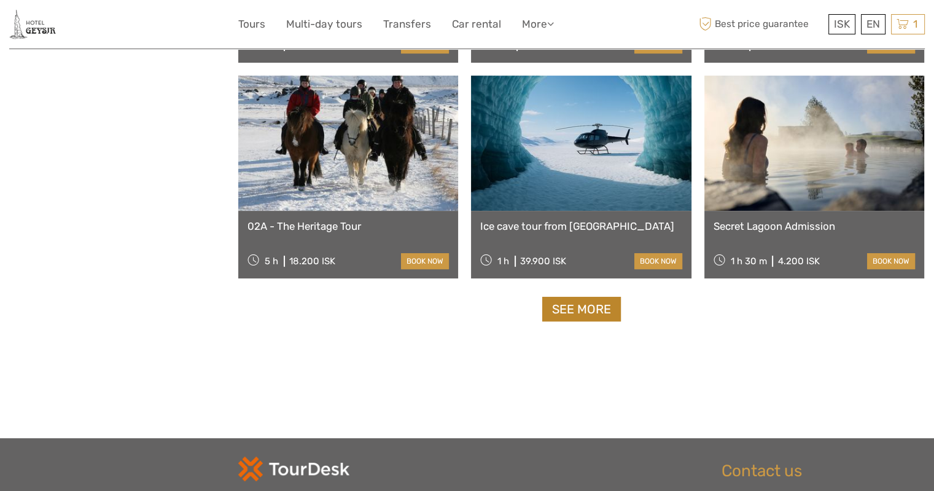
click at [597, 314] on link "See more" at bounding box center [581, 309] width 79 height 25
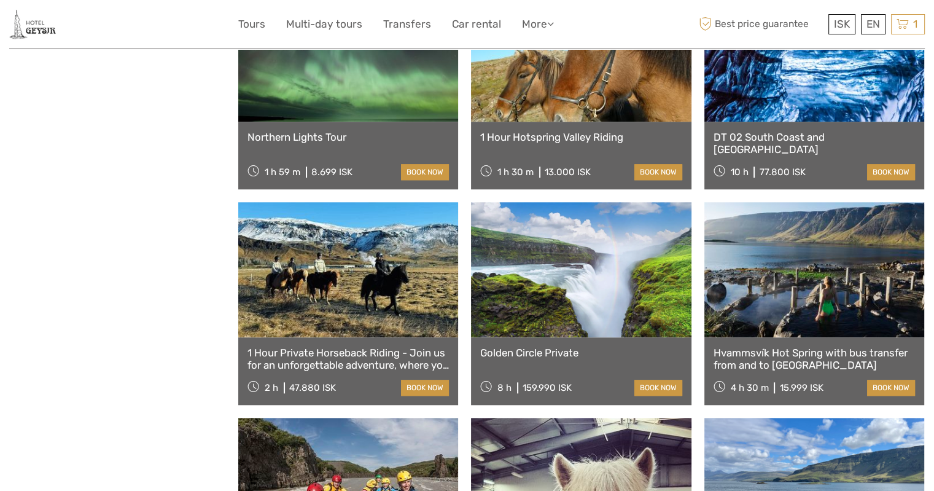
scroll to position [5732, 0]
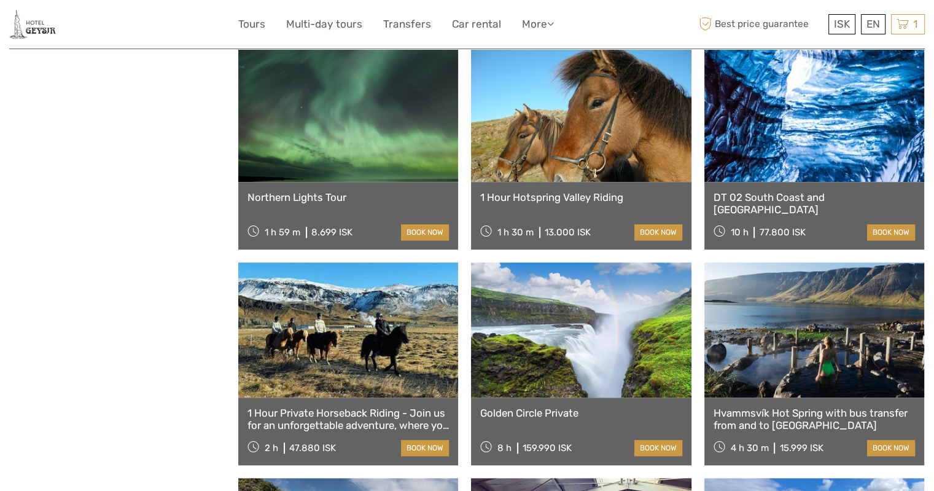
click at [614, 207] on div "1 Hour Hotspring Valley Riding 1 h 30 m 13.000 ISK book now" at bounding box center [581, 216] width 220 height 68
click at [636, 224] on link "book now" at bounding box center [659, 232] width 48 height 16
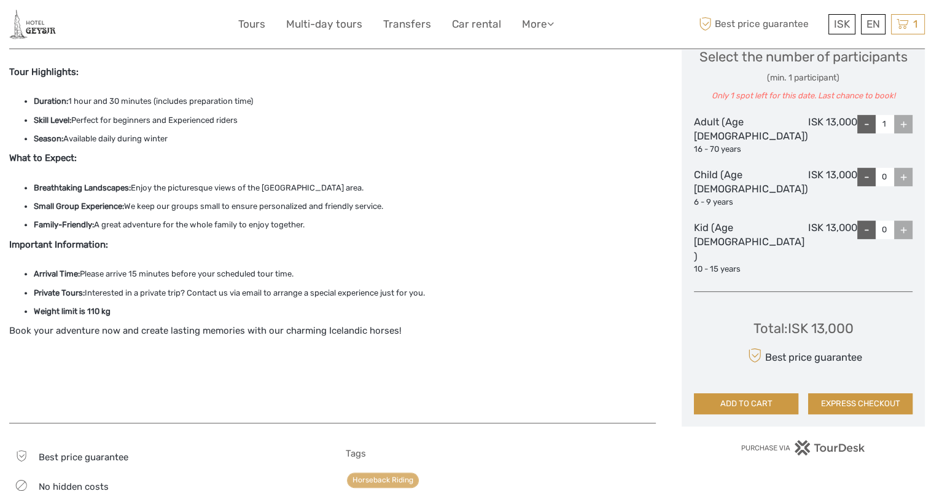
scroll to position [491, 0]
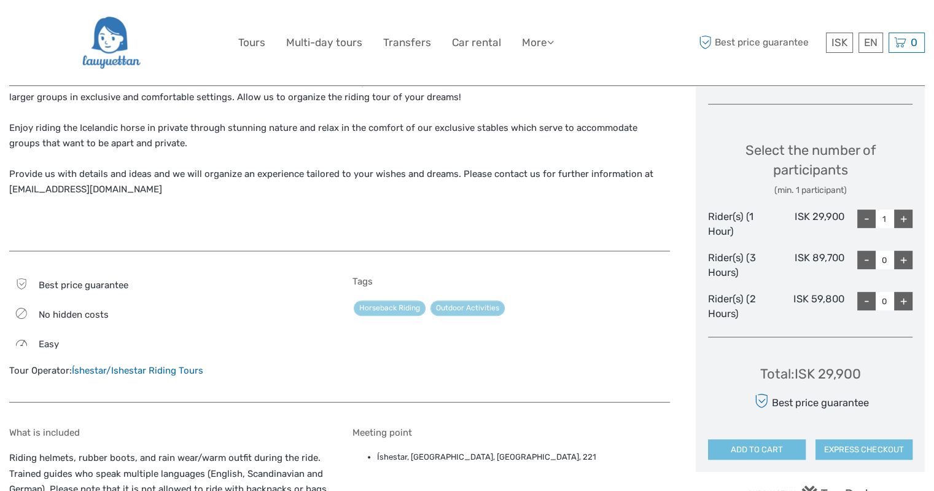
scroll to position [430, 0]
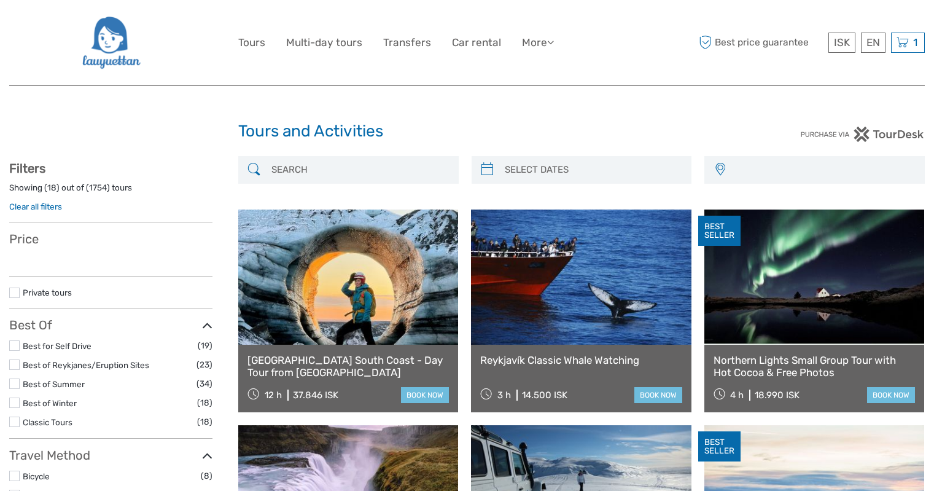
select select
click at [915, 45] on span "1" at bounding box center [916, 42] width 8 height 12
select select
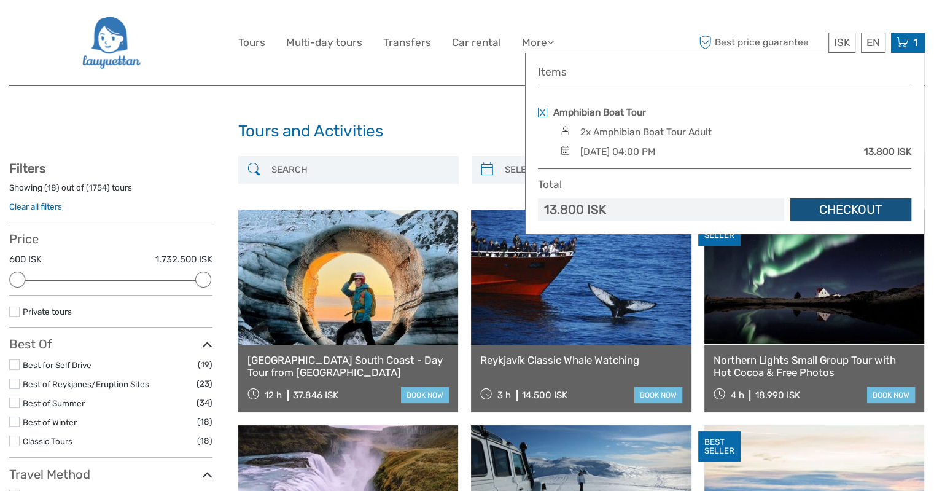
click at [847, 206] on link "Checkout" at bounding box center [851, 209] width 121 height 23
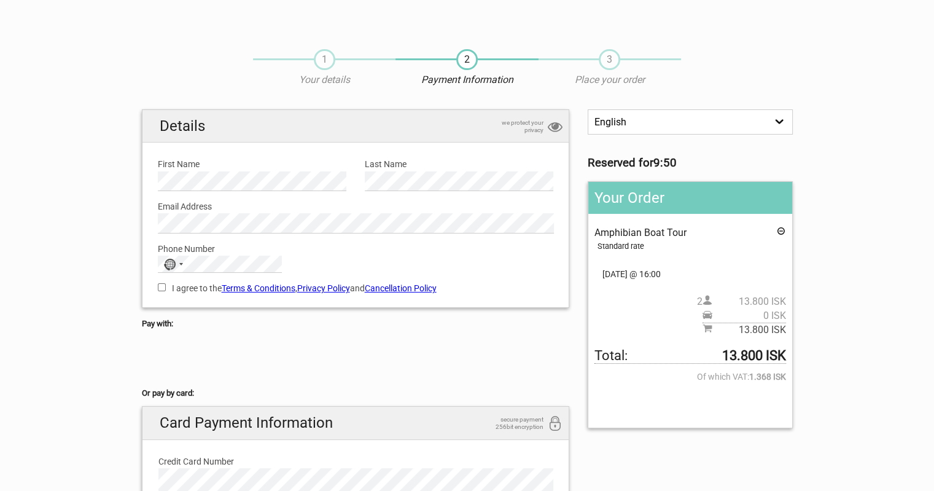
click at [418, 290] on link "Cancellation Policy" at bounding box center [401, 288] width 72 height 10
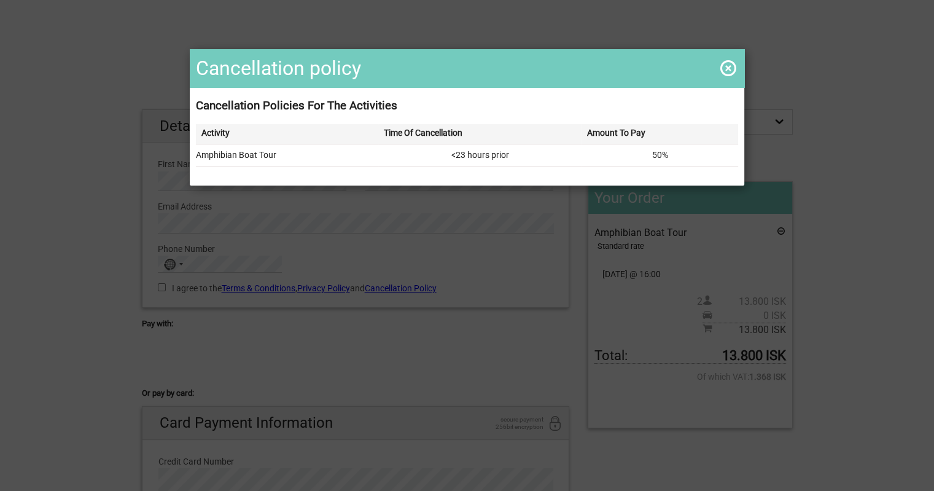
click at [724, 74] on span at bounding box center [729, 68] width 20 height 20
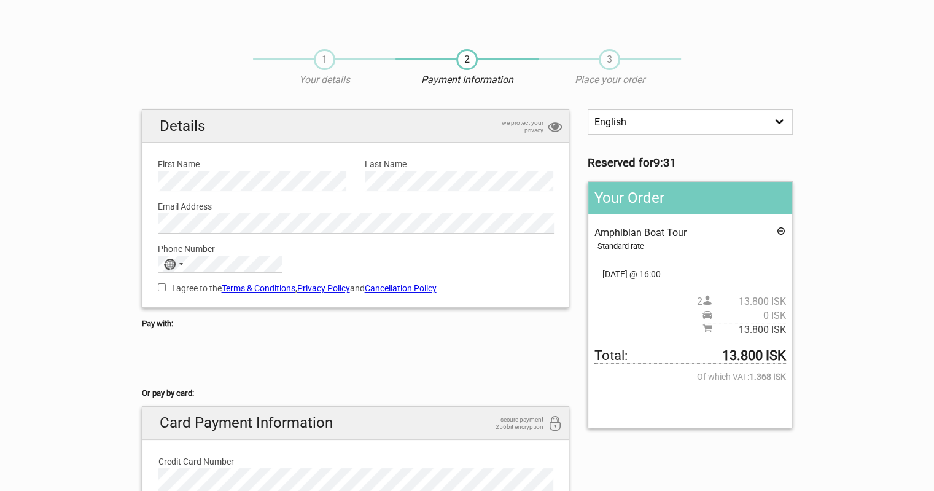
click at [290, 286] on link "Terms & Conditions" at bounding box center [259, 288] width 74 height 10
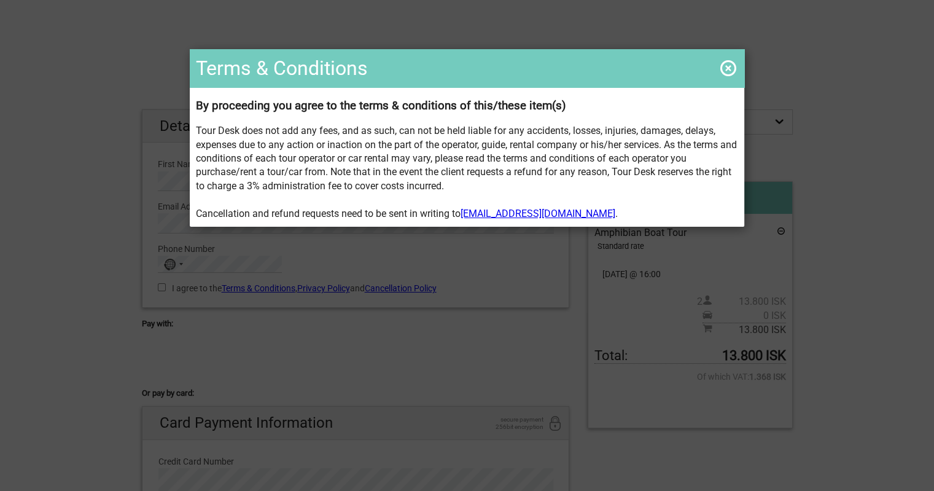
click at [730, 68] on span at bounding box center [729, 68] width 20 height 20
